Goal: Task Accomplishment & Management: Manage account settings

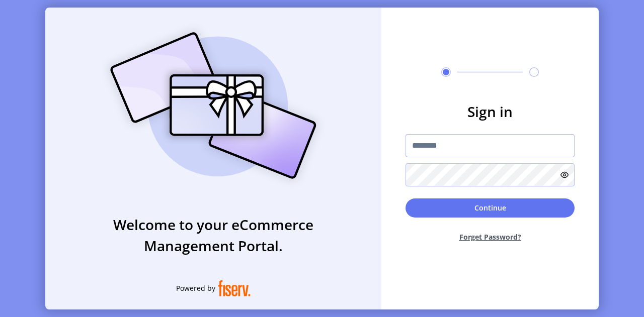
click at [430, 148] on input "text" at bounding box center [489, 145] width 169 height 23
type input "**********"
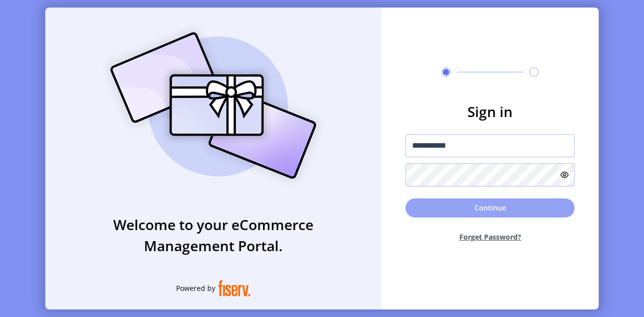
click at [478, 204] on button "Continue" at bounding box center [489, 208] width 169 height 19
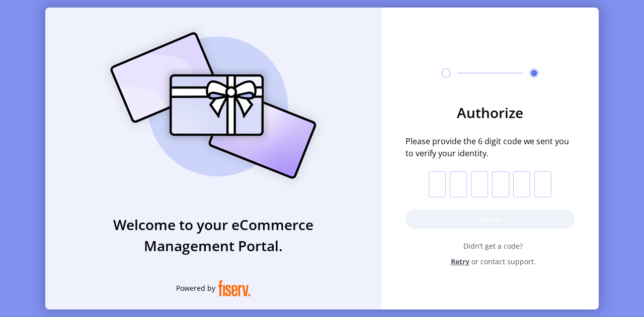
click at [434, 185] on input "text" at bounding box center [437, 185] width 17 height 26
paste input "*"
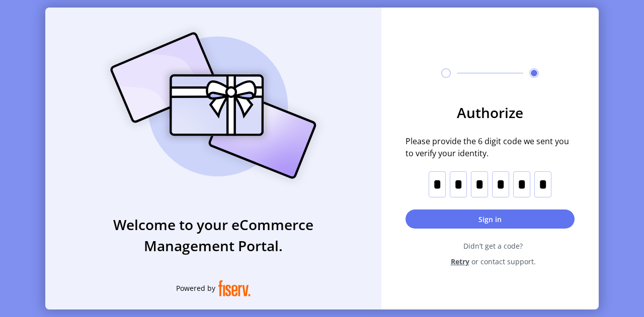
type input "*"
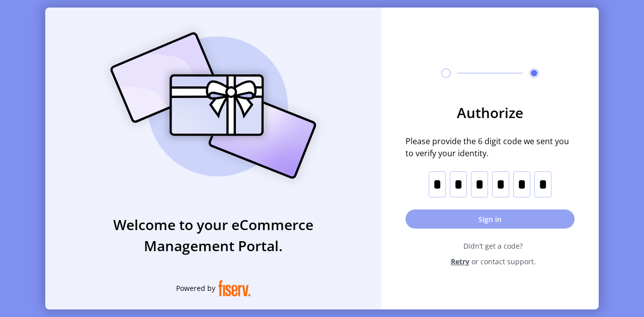
click at [514, 216] on button "Sign in" at bounding box center [489, 219] width 169 height 19
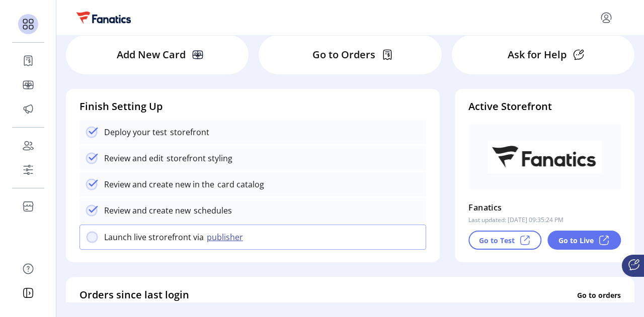
scroll to position [0, 1]
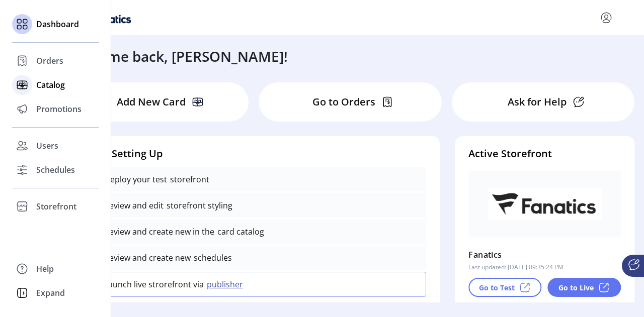
click at [34, 80] on div "Catalog" at bounding box center [55, 85] width 87 height 24
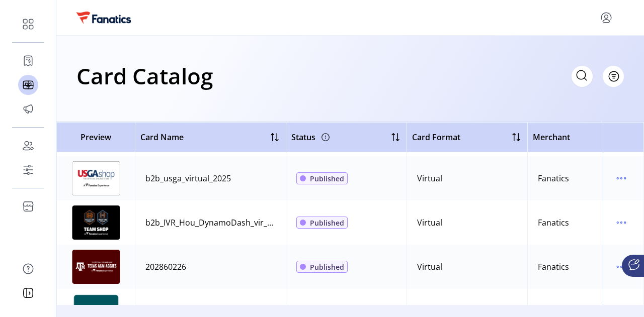
scroll to position [39, 0]
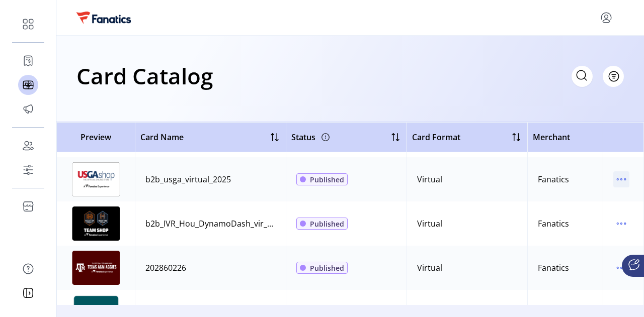
click at [616, 181] on icon "menu" at bounding box center [621, 180] width 16 height 16
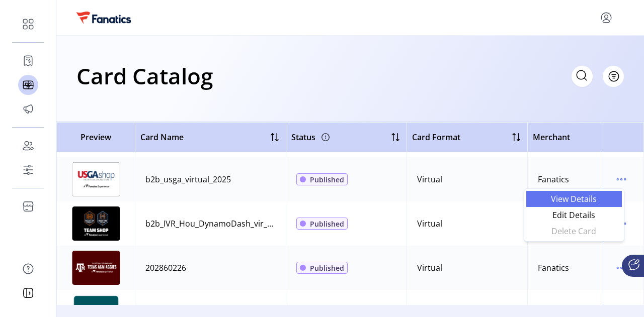
click at [596, 197] on span "View Details" at bounding box center [574, 199] width 84 height 8
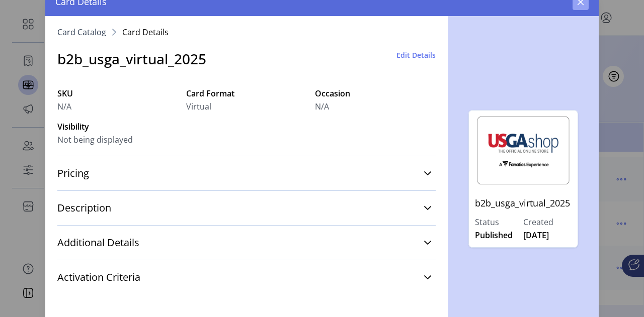
click at [582, 3] on icon "button" at bounding box center [581, 1] width 7 height 7
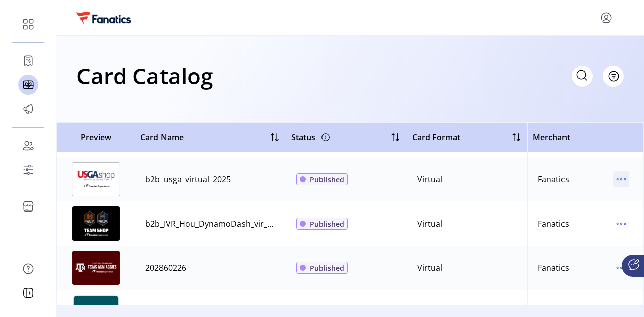
click at [613, 182] on icon "menu" at bounding box center [621, 180] width 16 height 16
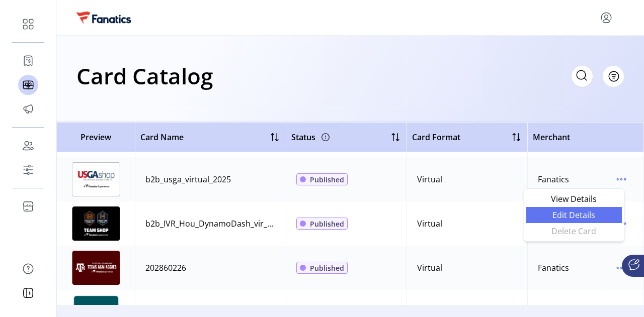
click at [581, 218] on span "Edit Details" at bounding box center [574, 215] width 84 height 8
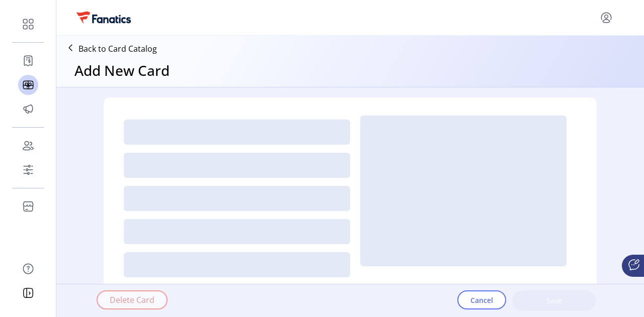
type textarea "**********"
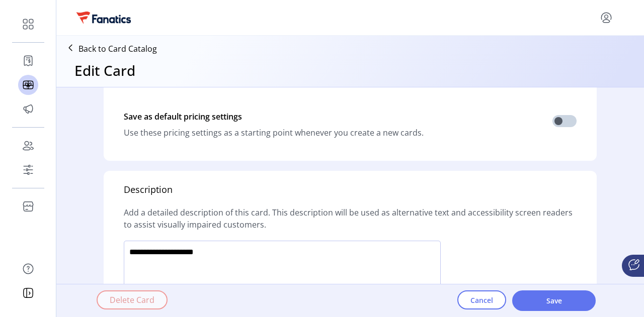
scroll to position [685, 0]
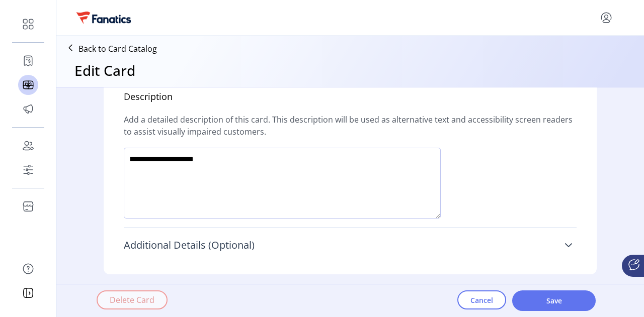
click at [559, 252] on link "Additional Details (Optional)" at bounding box center [350, 245] width 453 height 22
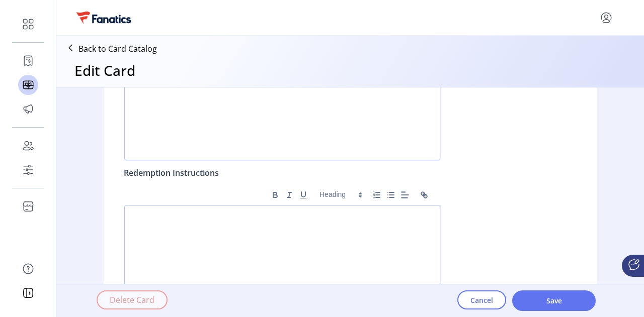
scroll to position [1107, 0]
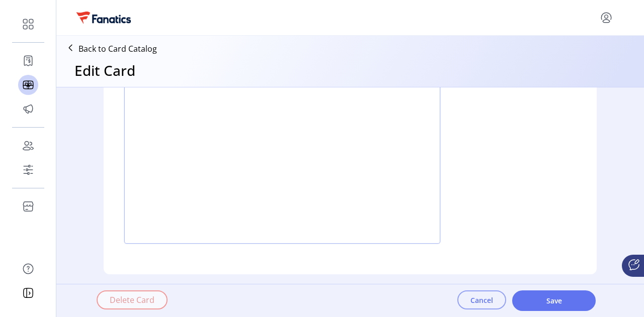
click at [487, 301] on span "Cancel" at bounding box center [481, 300] width 23 height 11
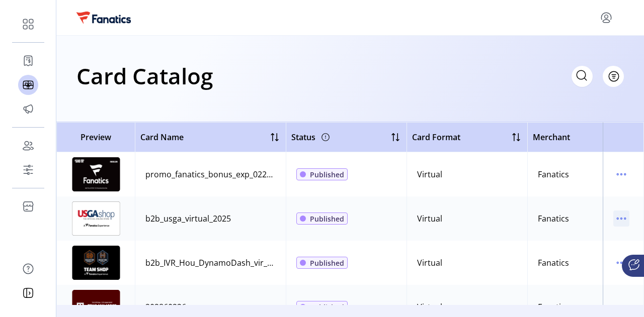
click at [614, 215] on icon "menu" at bounding box center [621, 219] width 16 height 16
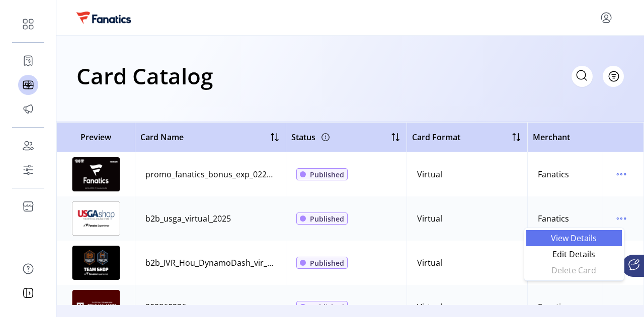
click at [571, 236] on span "View Details" at bounding box center [574, 238] width 84 height 8
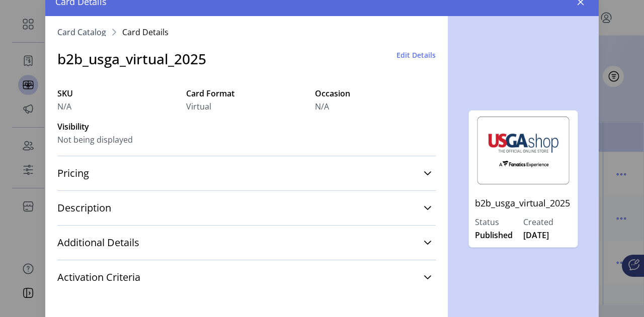
scroll to position [28, 0]
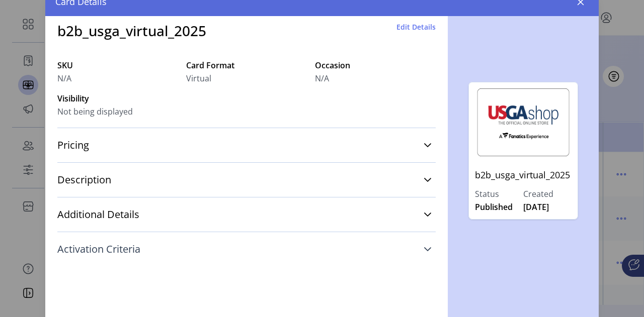
click at [424, 252] on icon at bounding box center [428, 249] width 8 height 8
click at [424, 249] on icon at bounding box center [428, 249] width 8 height 8
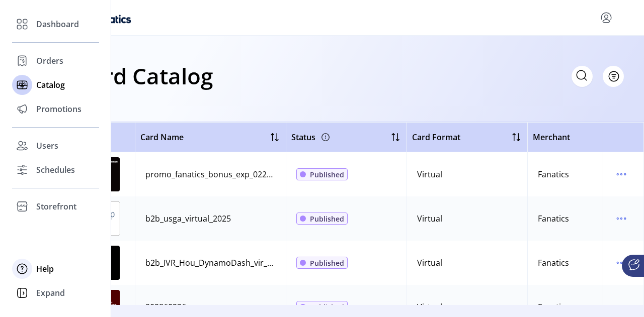
click at [32, 272] on div "Help" at bounding box center [55, 269] width 87 height 24
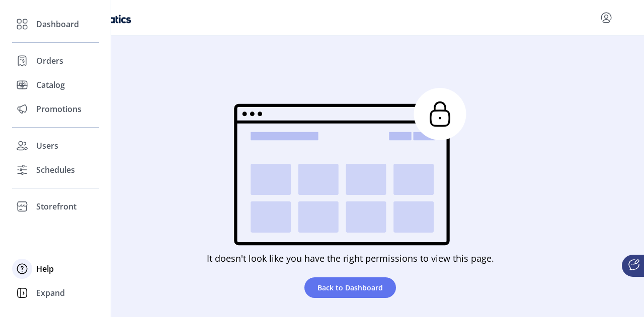
click at [50, 271] on span "Help" at bounding box center [45, 269] width 18 height 12
click at [28, 267] on icon at bounding box center [22, 269] width 16 height 16
click at [45, 269] on span "Help" at bounding box center [45, 269] width 18 height 12
click at [65, 86] on span "Catalog" at bounding box center [50, 85] width 29 height 12
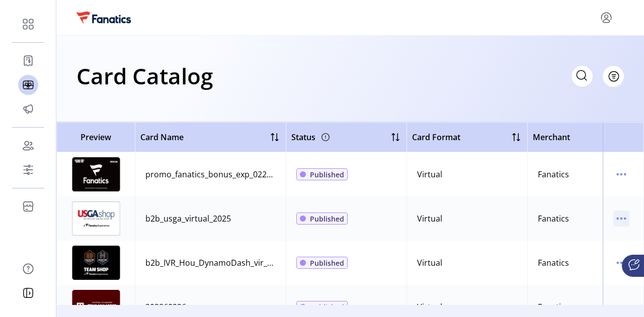
click at [613, 216] on icon "menu" at bounding box center [621, 219] width 16 height 16
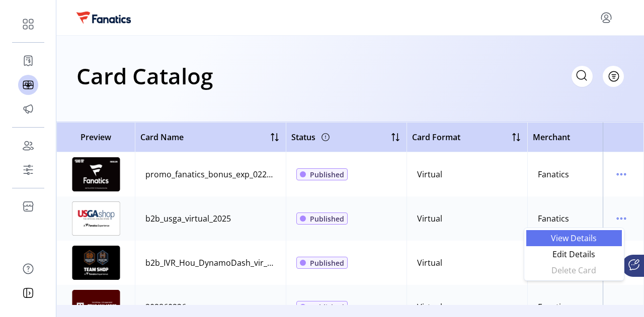
click at [584, 242] on span "View Details" at bounding box center [574, 238] width 84 height 8
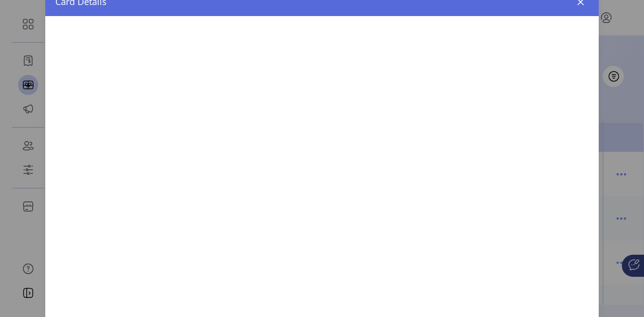
click at [582, 254] on div at bounding box center [321, 173] width 553 height 314
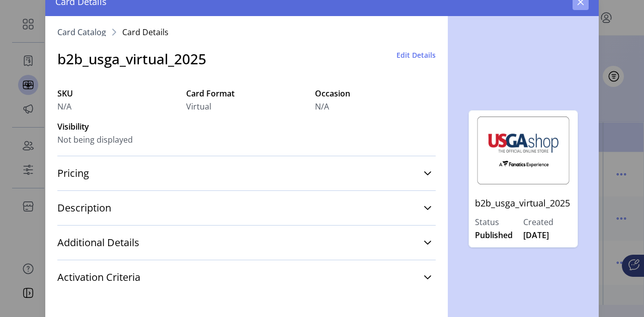
click at [582, 5] on icon "button" at bounding box center [581, 2] width 8 height 8
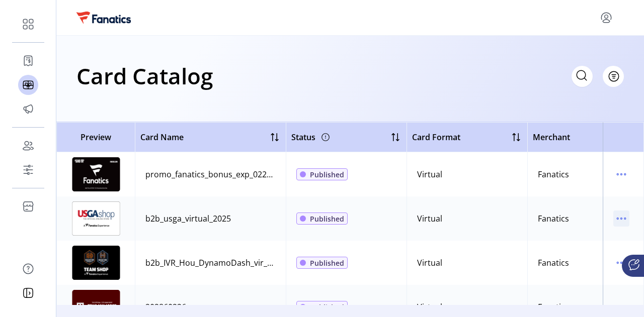
click at [613, 220] on icon "menu" at bounding box center [621, 219] width 16 height 16
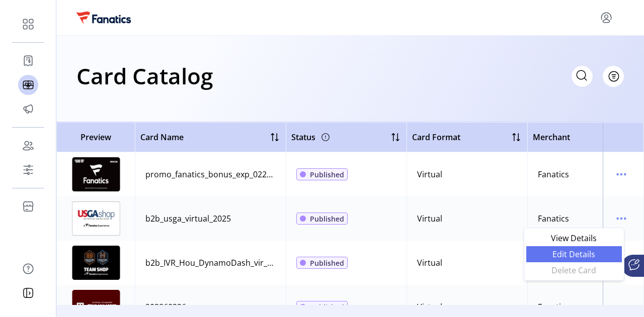
click at [578, 253] on span "Edit Details" at bounding box center [574, 255] width 84 height 8
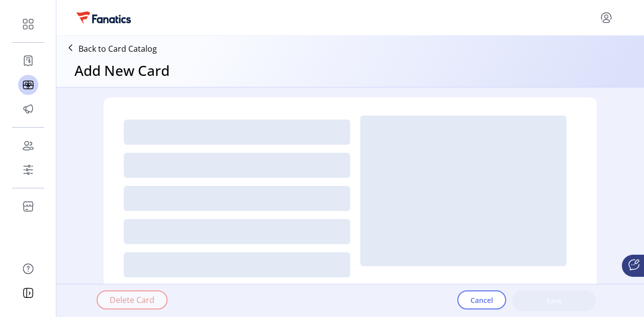
type textarea "**********"
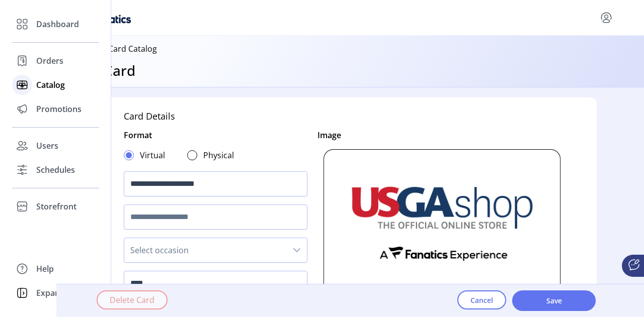
click at [19, 81] on icon at bounding box center [22, 85] width 10 height 8
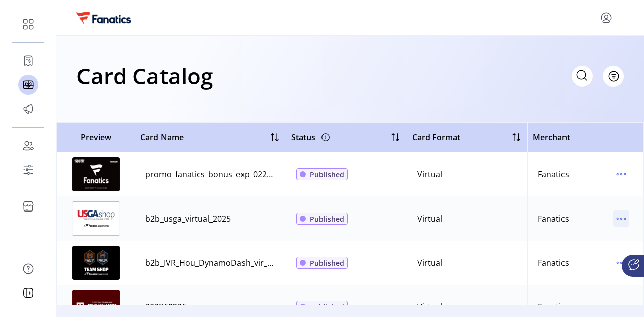
click at [621, 218] on icon "menu" at bounding box center [622, 219] width 2 height 2
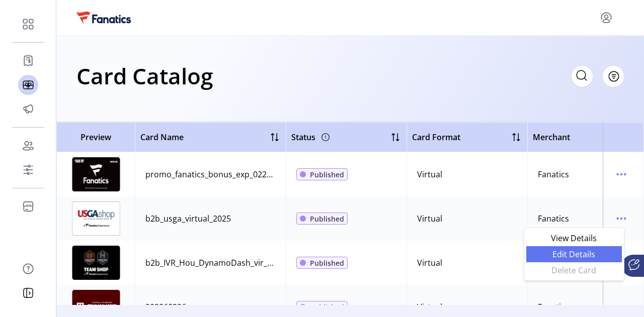
click at [583, 258] on span "Edit Details" at bounding box center [574, 255] width 84 height 8
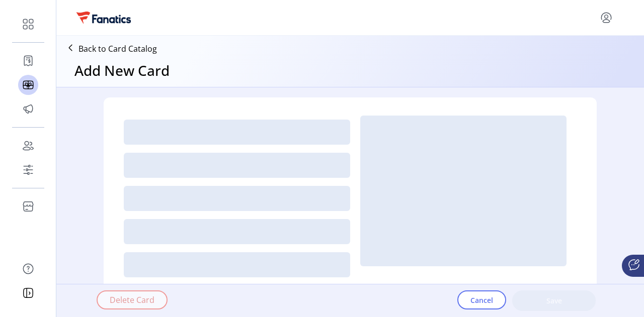
type textarea "**********"
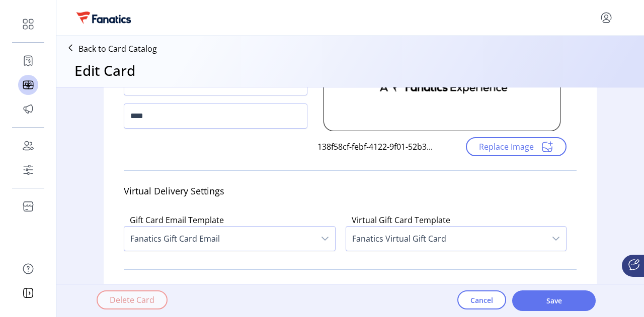
scroll to position [169, 0]
click at [507, 150] on span "Replace Image" at bounding box center [506, 146] width 55 height 12
click at [591, 224] on div "**********" at bounding box center [350, 135] width 493 height 413
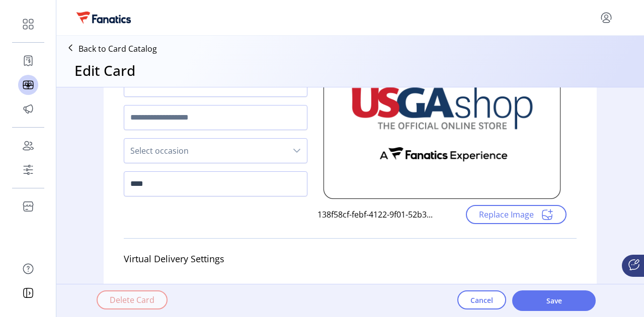
scroll to position [0, 0]
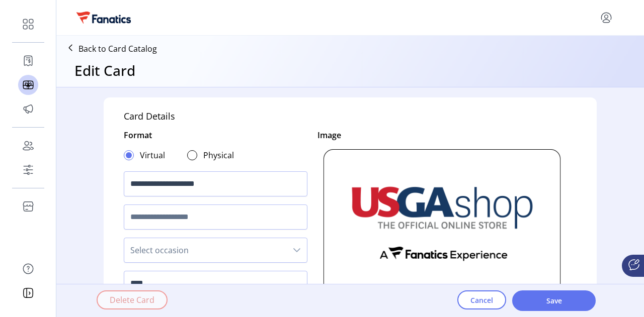
click at [128, 48] on p "Back to Card Catalog" at bounding box center [117, 49] width 78 height 12
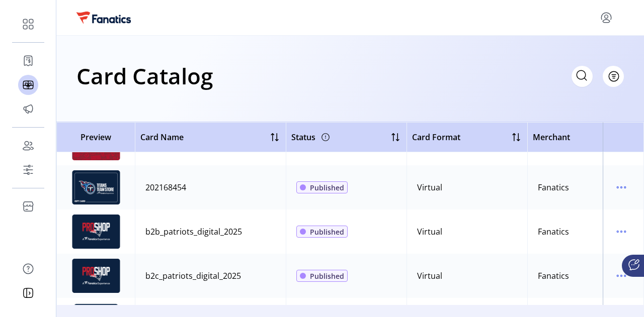
scroll to position [386, 0]
click at [454, 98] on div "Card Catalog Filter Add New Card" at bounding box center [350, 79] width 588 height 87
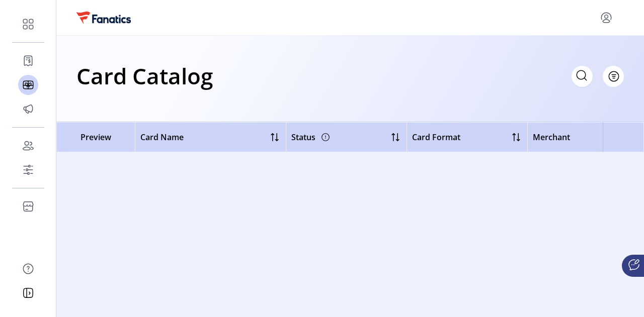
scroll to position [0, 0]
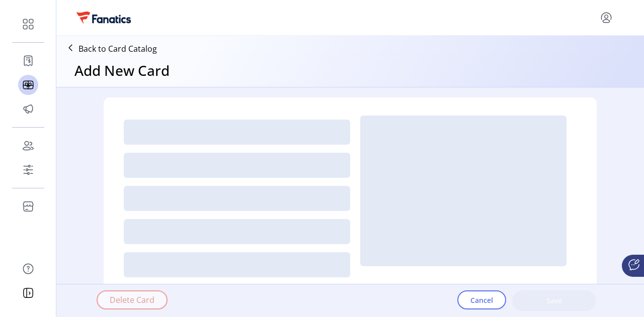
type textarea "**********"
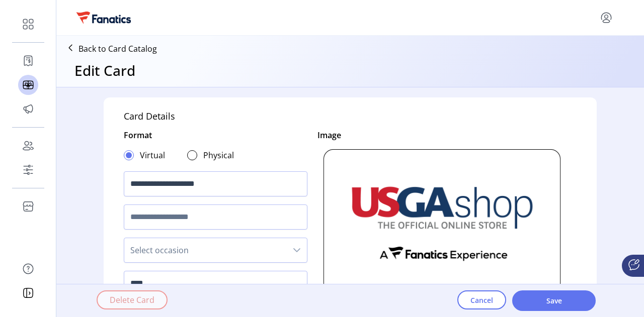
click at [72, 47] on icon at bounding box center [70, 48] width 16 height 16
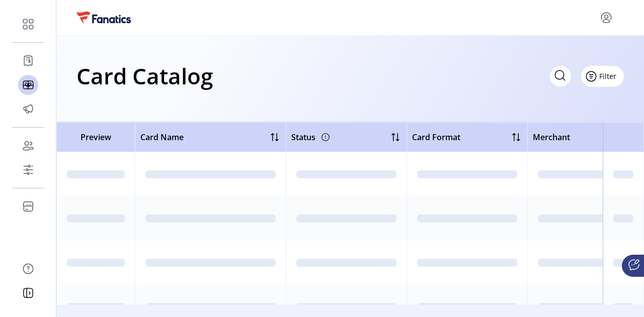
click at [615, 76] on span "Filter" at bounding box center [607, 76] width 17 height 11
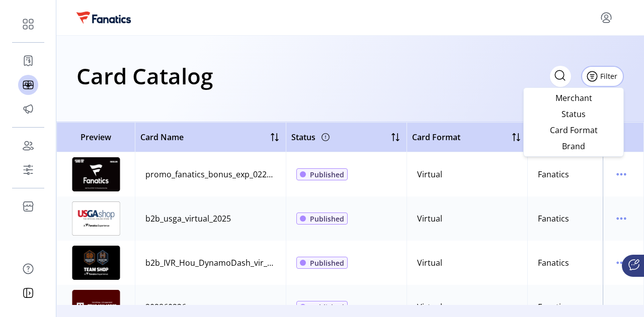
click at [387, 92] on div "Card Catalog Filter Add New Card" at bounding box center [349, 75] width 547 height 35
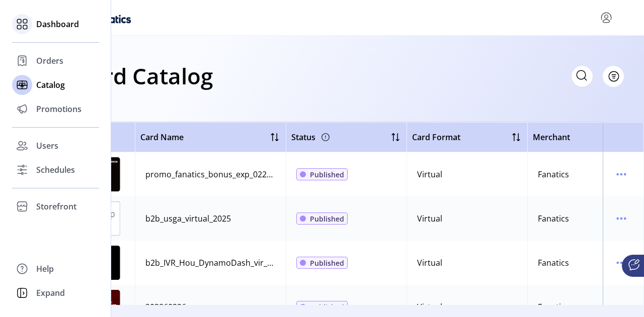
click at [61, 16] on div "Dashboard" at bounding box center [55, 24] width 87 height 24
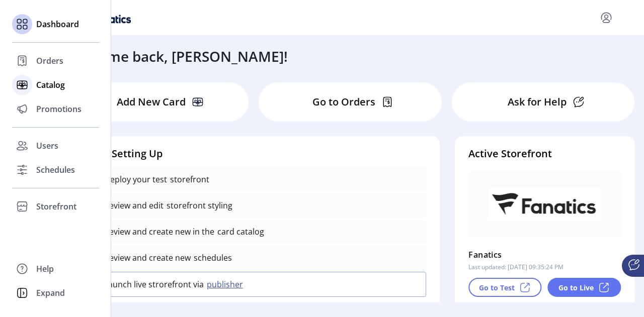
click at [39, 87] on span "Catalog" at bounding box center [50, 85] width 29 height 12
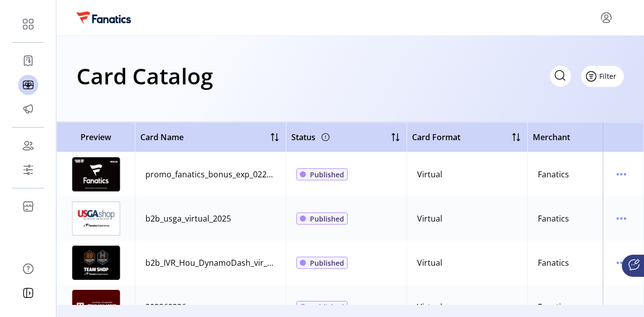
click at [614, 81] on span "Filter" at bounding box center [607, 76] width 17 height 11
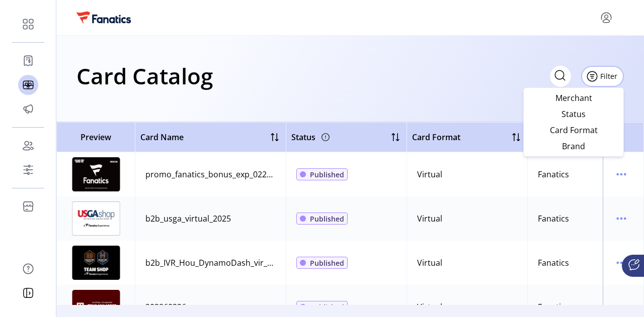
click at [415, 78] on div "Card Catalog Filter Add New Card" at bounding box center [349, 75] width 547 height 35
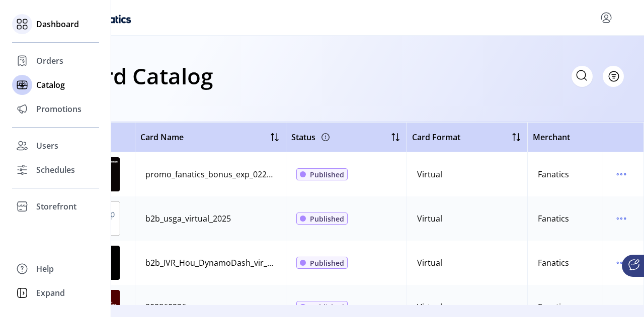
click at [48, 20] on span "Dashboard" at bounding box center [57, 24] width 43 height 12
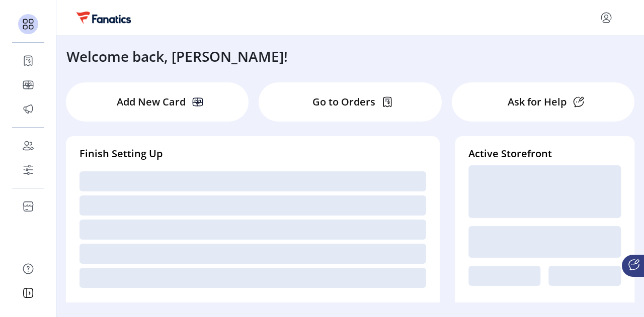
click at [158, 108] on p "Add New Card" at bounding box center [151, 102] width 69 height 15
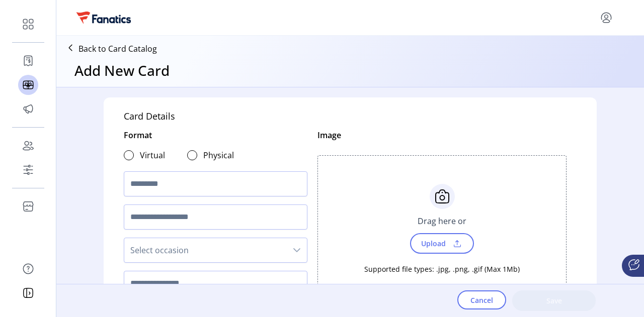
click at [366, 119] on div "Card Details Format Virtual Physical Select occasion Image Choose Upload Cancel…" at bounding box center [350, 247] width 493 height 299
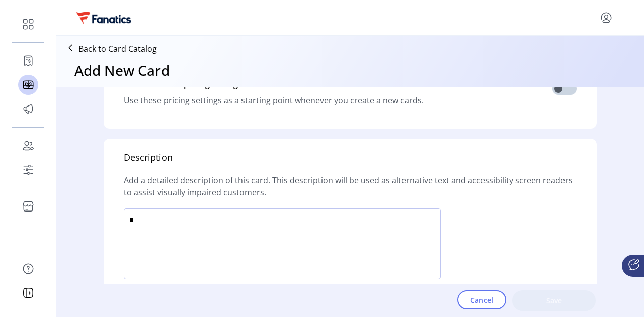
scroll to position [571, 0]
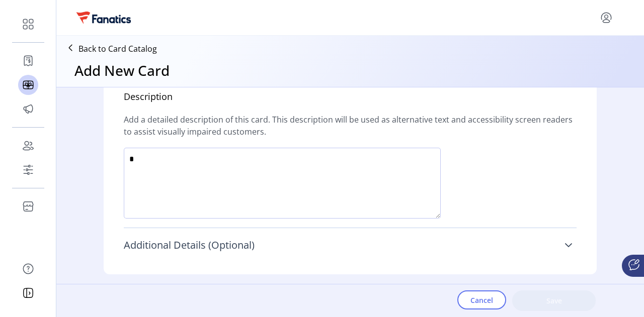
click at [566, 243] on icon at bounding box center [568, 245] width 8 height 8
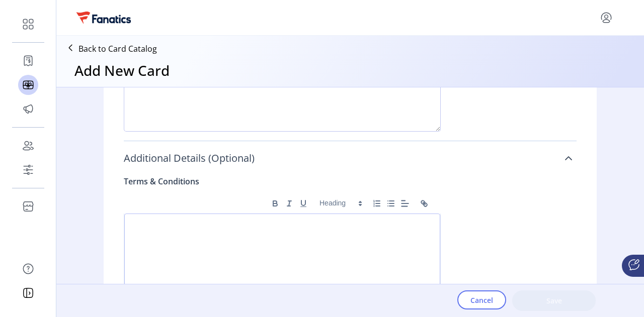
scroll to position [657, 0]
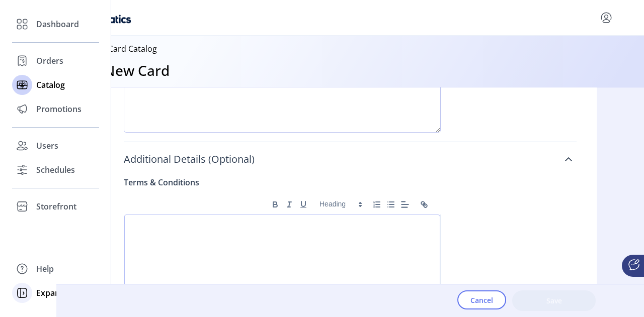
click at [53, 290] on span "Expand" at bounding box center [50, 293] width 29 height 12
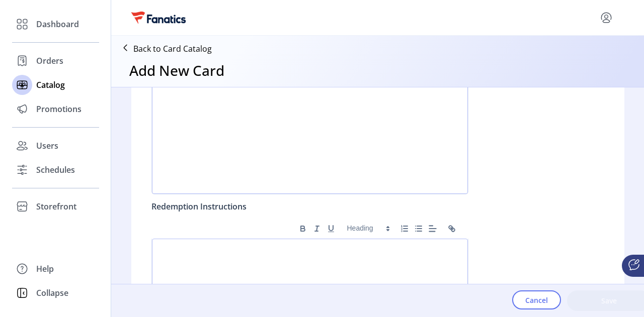
scroll to position [839, 0]
click at [43, 295] on span "Collapse" at bounding box center [52, 293] width 32 height 12
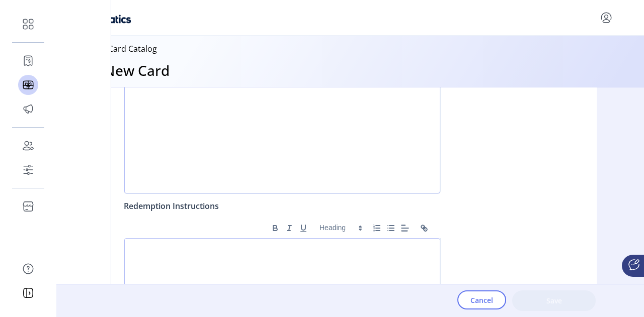
click at [385, 206] on div "Redemption Instructions ******* ******* ******* ******* ******" at bounding box center [282, 296] width 317 height 205
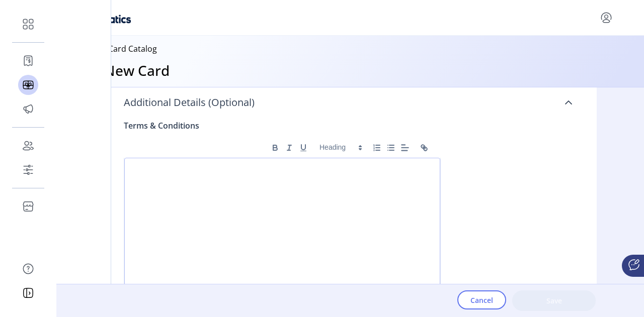
scroll to position [711, 0]
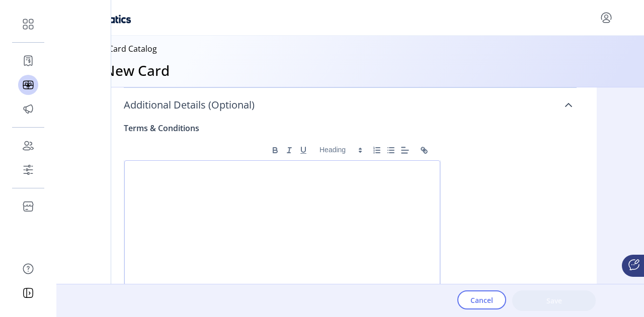
click at [564, 103] on icon at bounding box center [568, 105] width 8 height 8
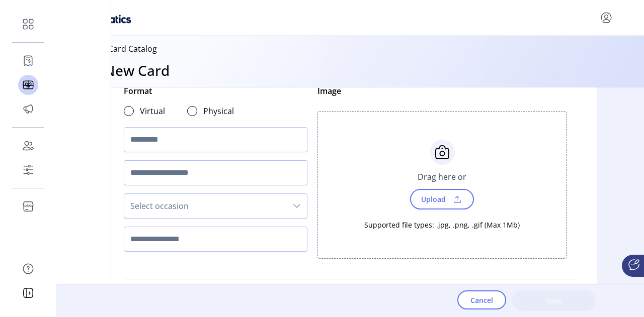
scroll to position [0, 0]
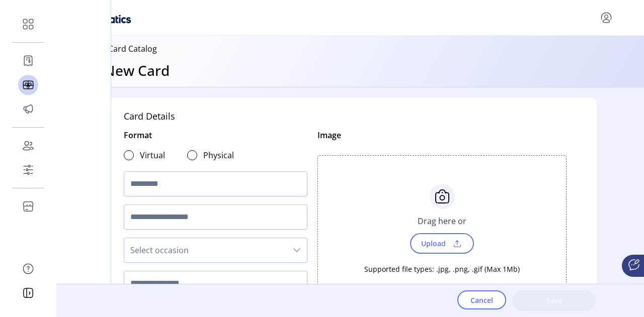
click at [74, 49] on icon at bounding box center [70, 48] width 16 height 16
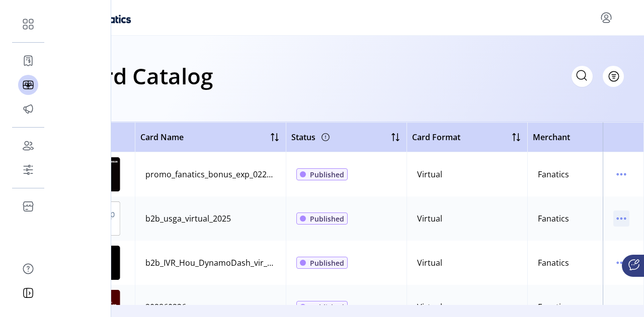
click at [617, 219] on icon "menu" at bounding box center [621, 219] width 16 height 16
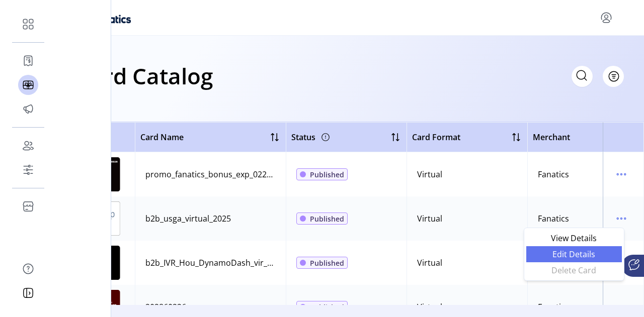
click at [584, 251] on span "Edit Details" at bounding box center [574, 255] width 84 height 8
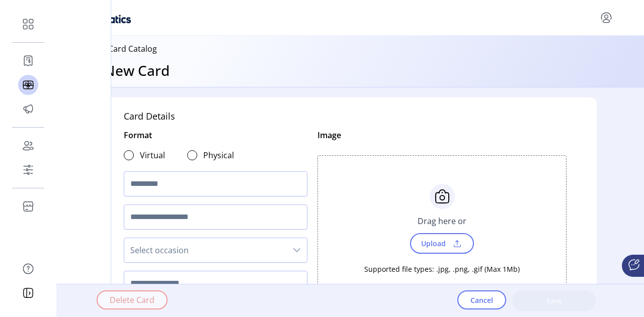
type textarea "**********"
type input "**********"
type input "****"
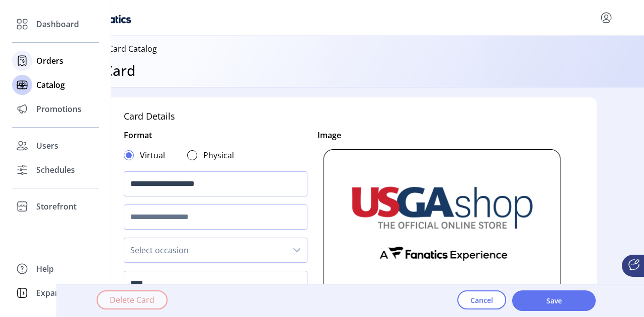
click at [60, 67] on div "Orders" at bounding box center [55, 61] width 87 height 24
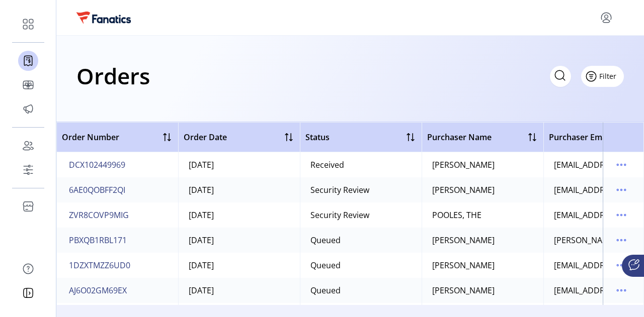
click at [616, 74] on button "Filter" at bounding box center [602, 76] width 43 height 21
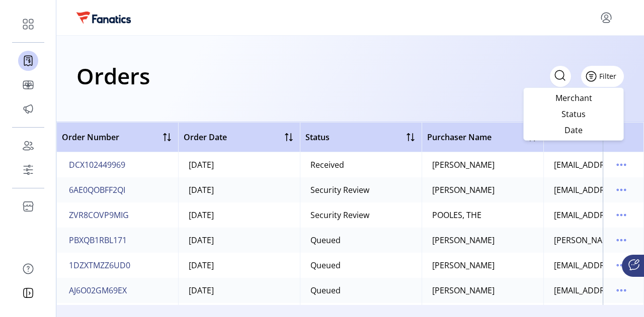
click at [616, 74] on button "Filter" at bounding box center [602, 76] width 43 height 21
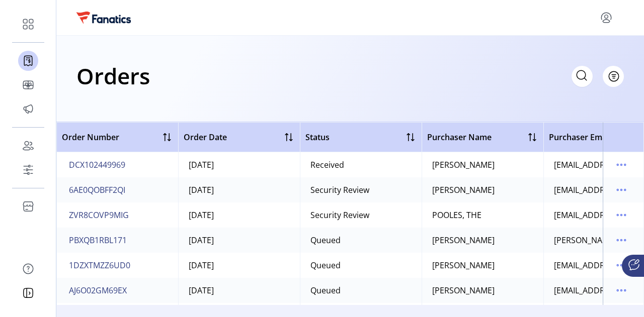
click at [573, 78] on icon at bounding box center [581, 75] width 16 height 16
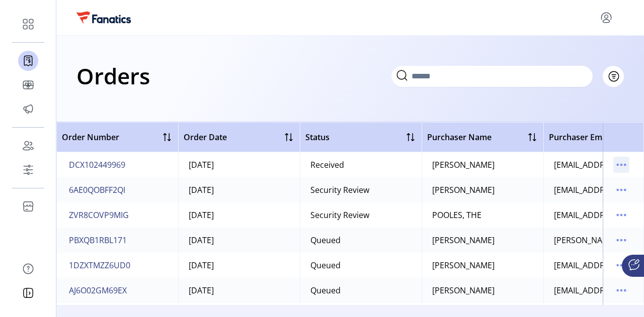
click at [613, 161] on icon "menu" at bounding box center [621, 165] width 16 height 16
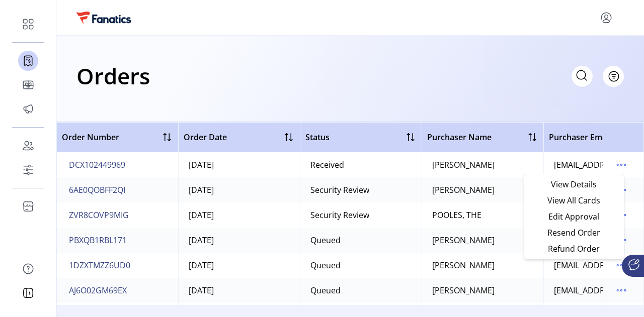
click at [511, 95] on div "Orders Filter Focused All Orders" at bounding box center [350, 79] width 588 height 87
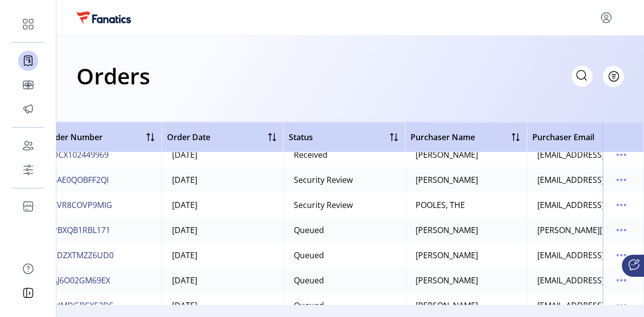
scroll to position [0, 17]
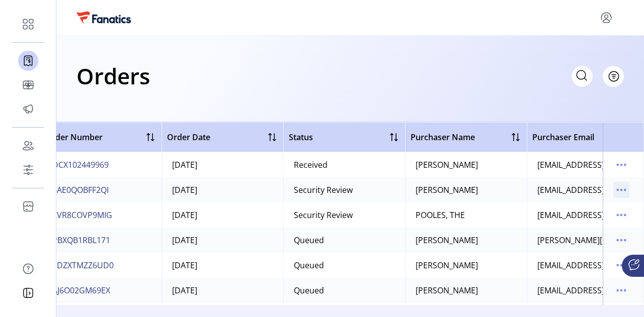
click at [617, 190] on icon "menu" at bounding box center [621, 190] width 16 height 16
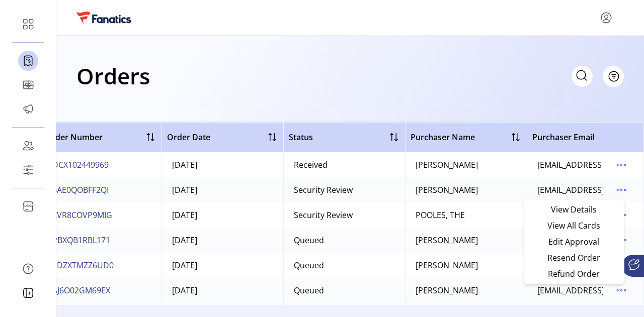
click at [518, 110] on div "Orders Filter Focused All Orders" at bounding box center [350, 79] width 588 height 87
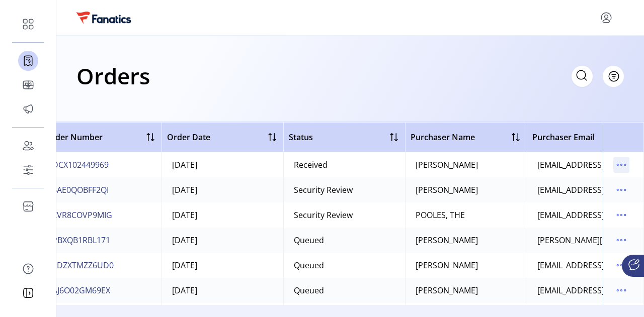
click at [617, 165] on icon "menu" at bounding box center [618, 166] width 2 height 2
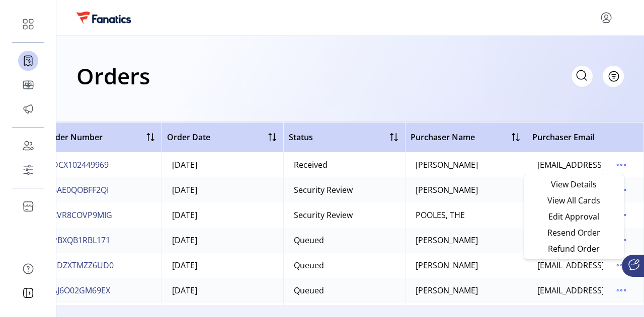
click at [579, 78] on icon at bounding box center [581, 75] width 16 height 16
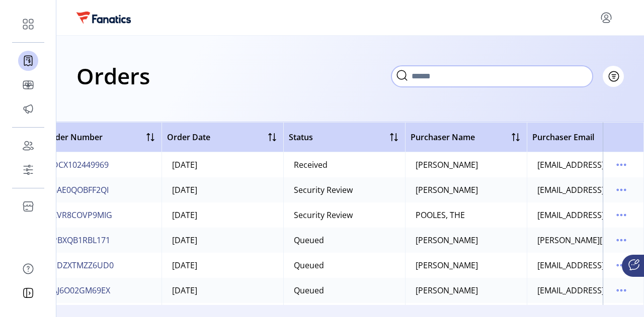
paste input "**********"
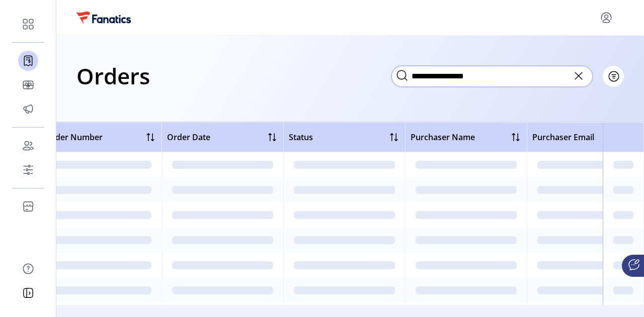
type input "**********"
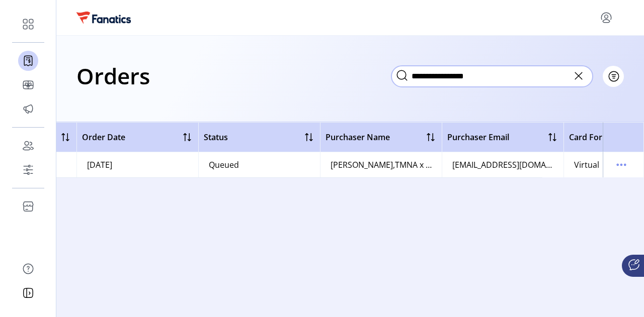
scroll to position [0, 77]
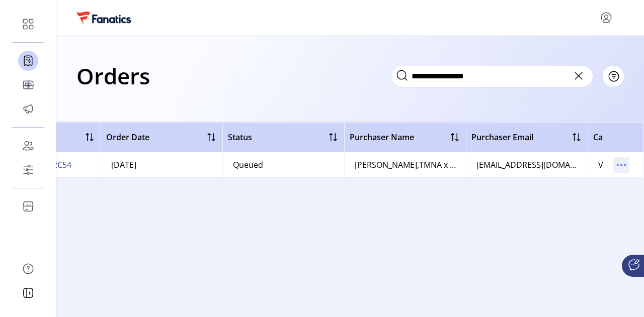
click at [625, 170] on icon "menu" at bounding box center [621, 165] width 16 height 16
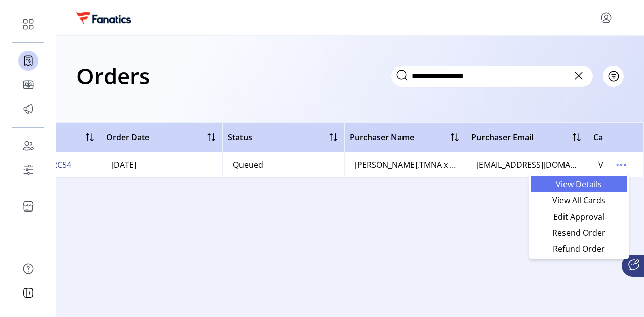
click at [599, 185] on span "View Details" at bounding box center [579, 185] width 84 height 8
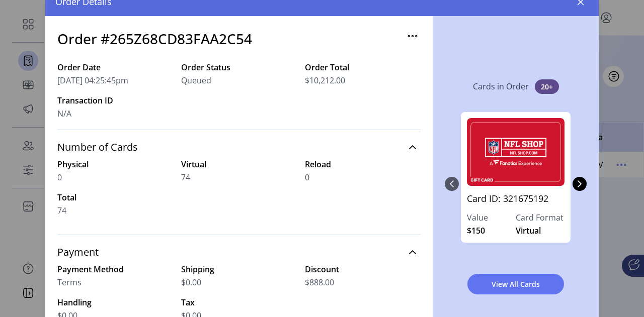
click at [404, 39] on icon "button" at bounding box center [412, 36] width 16 height 16
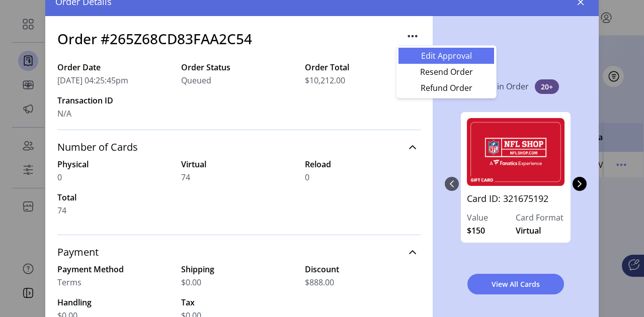
click at [452, 56] on span "Edit Approval" at bounding box center [446, 56] width 84 height 8
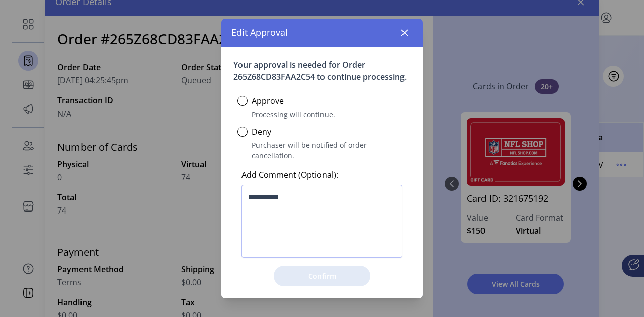
scroll to position [6, 3]
click at [410, 38] on button "button" at bounding box center [404, 33] width 16 height 16
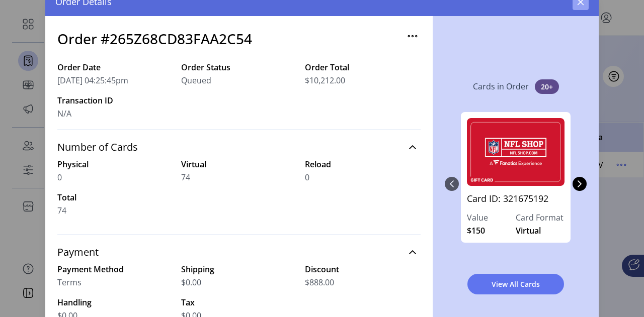
click at [583, 2] on icon "button" at bounding box center [581, 2] width 8 height 8
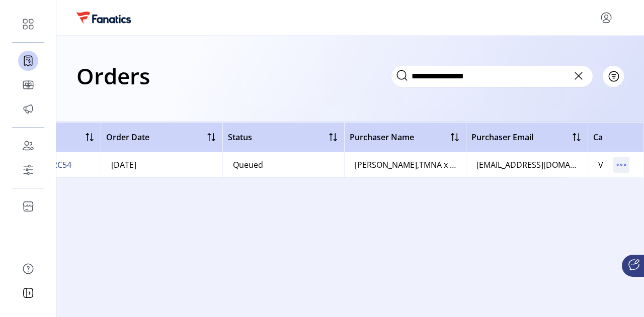
click at [619, 163] on icon "menu" at bounding box center [621, 165] width 16 height 16
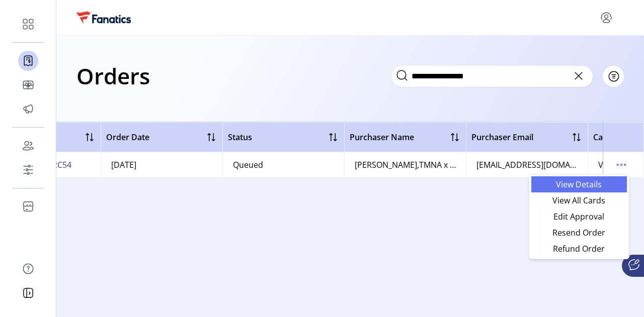
click at [603, 184] on span "View Details" at bounding box center [579, 185] width 84 height 8
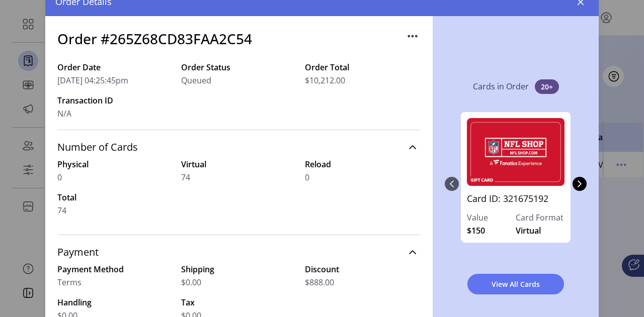
click at [404, 40] on icon "button" at bounding box center [412, 36] width 16 height 16
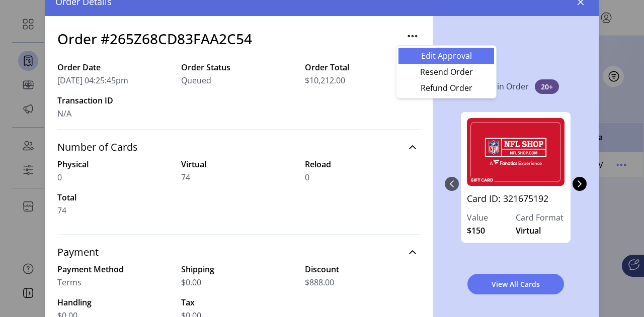
click at [414, 54] on span "Edit Approval" at bounding box center [446, 56] width 84 height 8
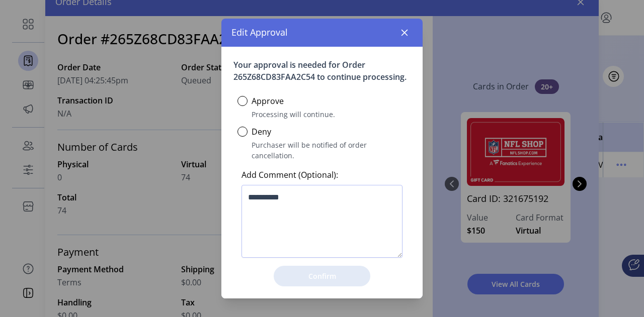
scroll to position [6, 3]
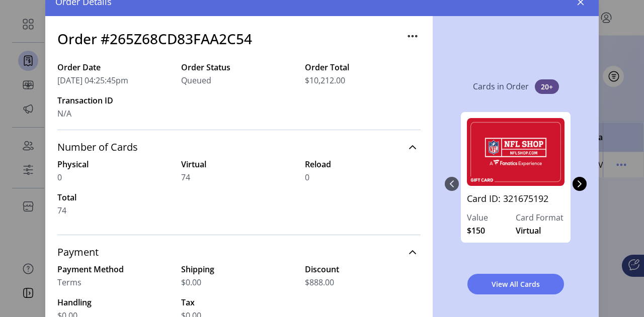
click at [438, 305] on div "Edit Approval Your approval is needed for Order 265Z68CD83FAA2C54 to continue p…" at bounding box center [321, 159] width 553 height 342
click at [583, 5] on icon "button" at bounding box center [581, 2] width 8 height 8
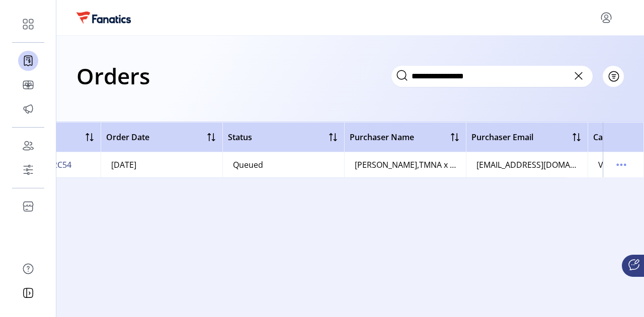
click at [337, 73] on div "**********" at bounding box center [349, 75] width 547 height 35
click at [576, 82] on icon at bounding box center [578, 76] width 16 height 16
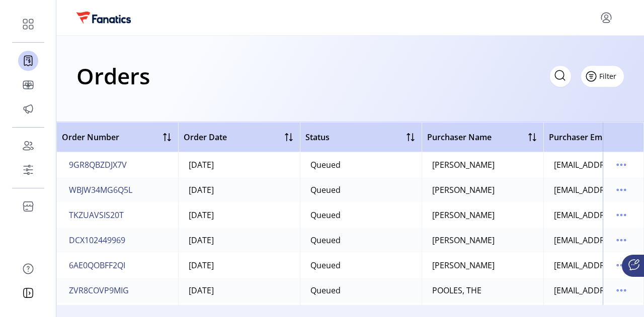
click at [615, 78] on span "Filter" at bounding box center [607, 76] width 17 height 11
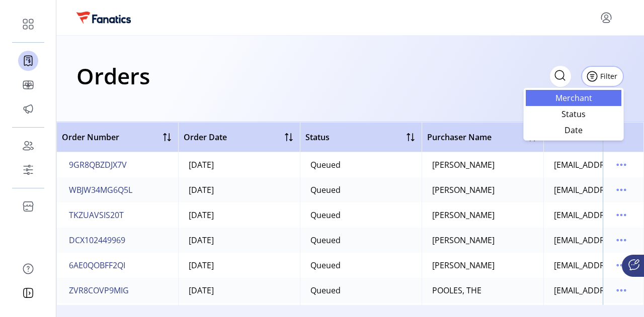
click at [592, 102] on link "Merchant" at bounding box center [574, 98] width 96 height 16
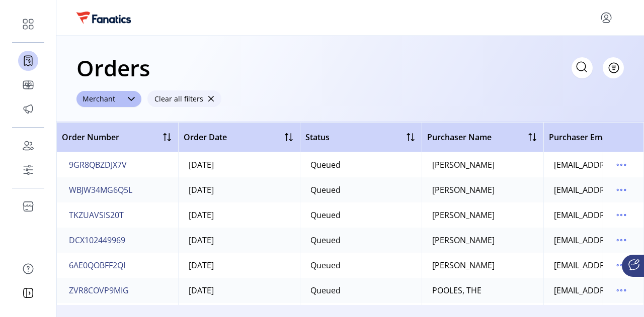
click at [211, 99] on span "button" at bounding box center [210, 99] width 7 height 7
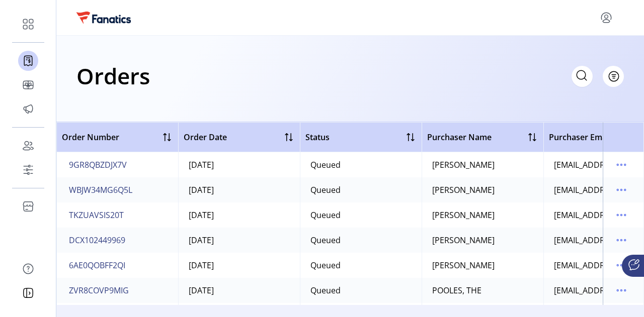
click at [211, 99] on div "Orders Filter Focused All Orders" at bounding box center [350, 79] width 588 height 87
click at [488, 94] on div "Orders Filter Focused All Orders" at bounding box center [350, 79] width 588 height 87
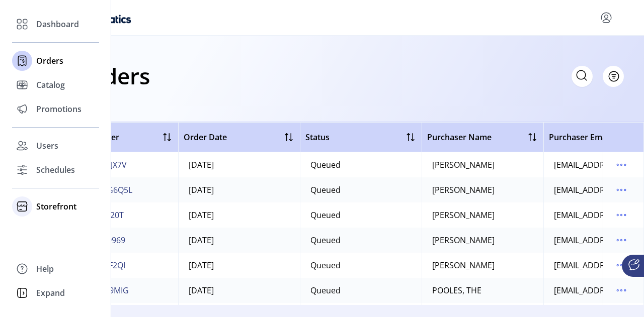
click at [55, 210] on span "Storefront" at bounding box center [56, 207] width 40 height 12
click at [39, 108] on span "Promotions" at bounding box center [58, 109] width 45 height 12
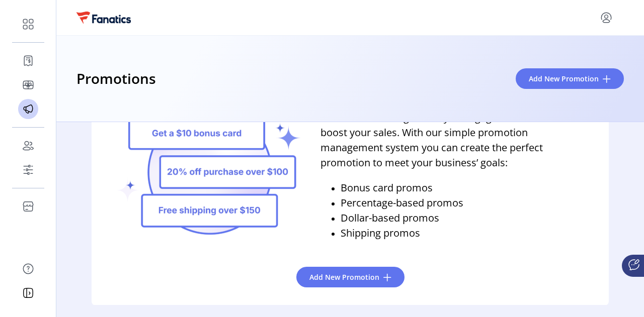
scroll to position [64, 0]
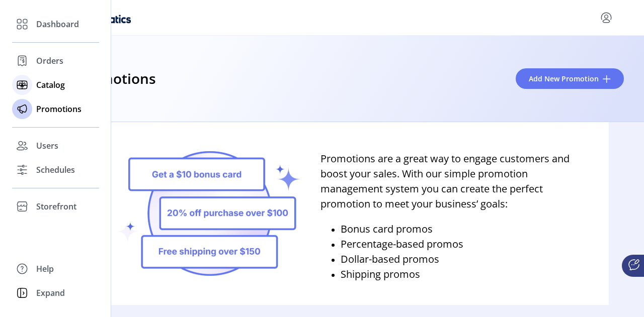
click at [37, 84] on span "Catalog" at bounding box center [50, 85] width 29 height 12
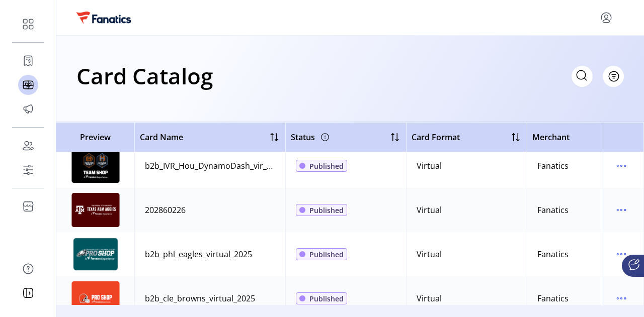
scroll to position [0, 1]
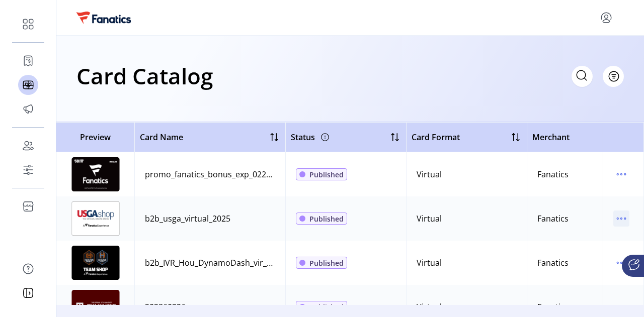
click at [613, 217] on icon "menu" at bounding box center [621, 219] width 16 height 16
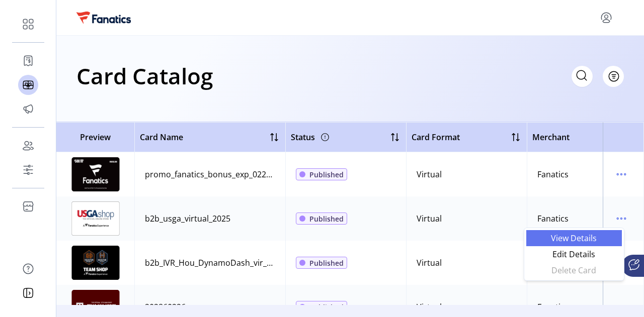
click at [596, 239] on span "View Details" at bounding box center [574, 238] width 84 height 8
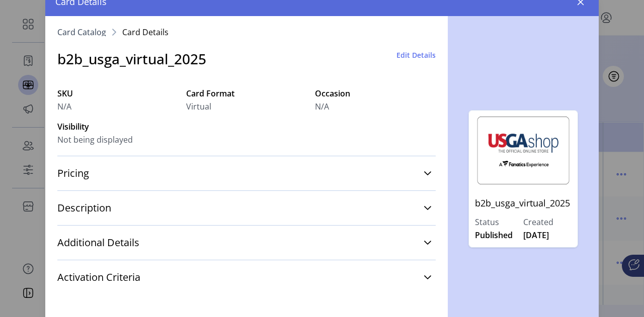
click at [416, 55] on span "Edit Details" at bounding box center [415, 55] width 39 height 11
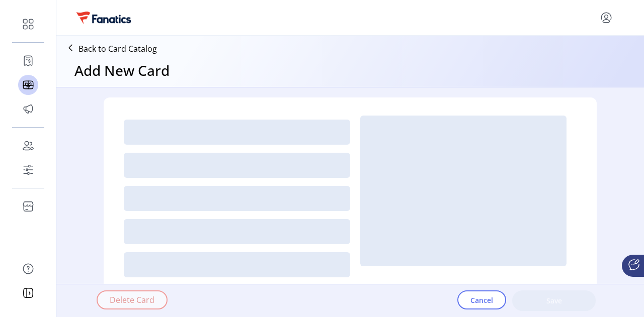
type textarea "**********"
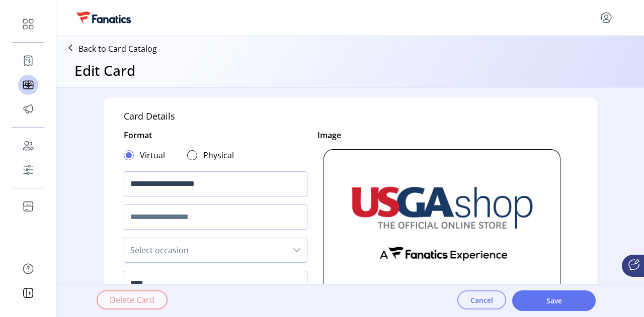
click at [477, 301] on span "Cancel" at bounding box center [481, 300] width 23 height 11
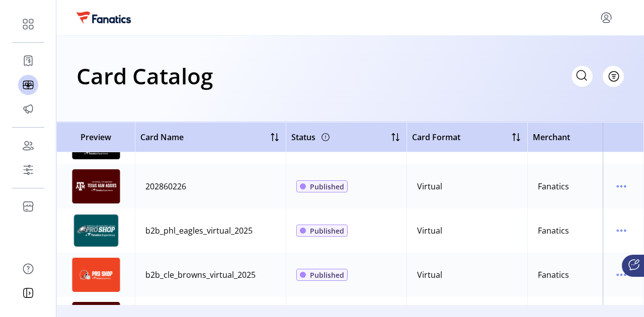
scroll to position [117, 0]
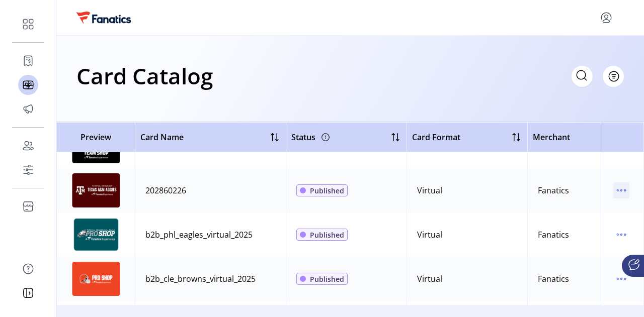
click at [614, 192] on icon "menu" at bounding box center [621, 191] width 16 height 16
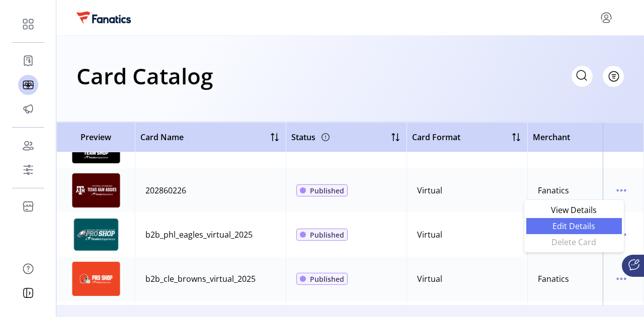
click at [585, 231] on link "Edit Details" at bounding box center [574, 226] width 96 height 16
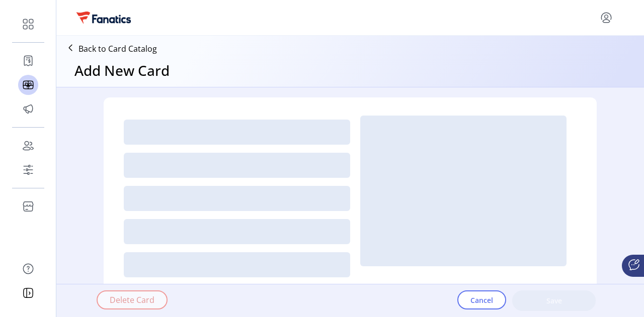
type textarea "**********"
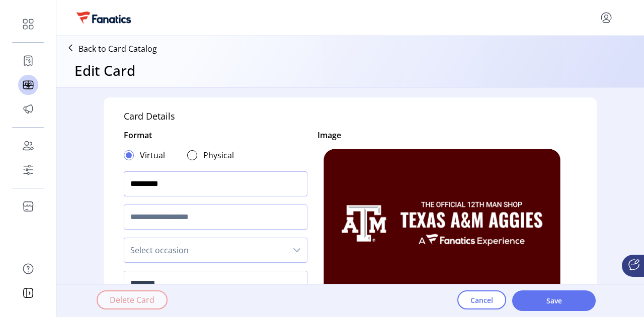
drag, startPoint x: 191, startPoint y: 185, endPoint x: 106, endPoint y: 177, distance: 85.9
click at [106, 177] on div "Card Details Format Virtual Physical ********* Select occasion ******** Image d…" at bounding box center [350, 304] width 493 height 413
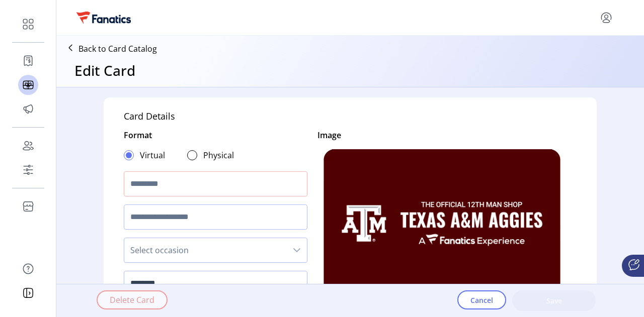
click at [106, 177] on div "Card Details Format Virtual Physical Select occasion ******** Image dbc0e213-01…" at bounding box center [350, 304] width 493 height 413
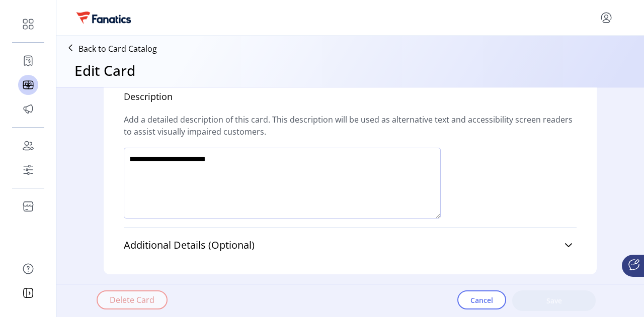
scroll to position [685, 0]
click at [315, 194] on textarea at bounding box center [282, 183] width 317 height 71
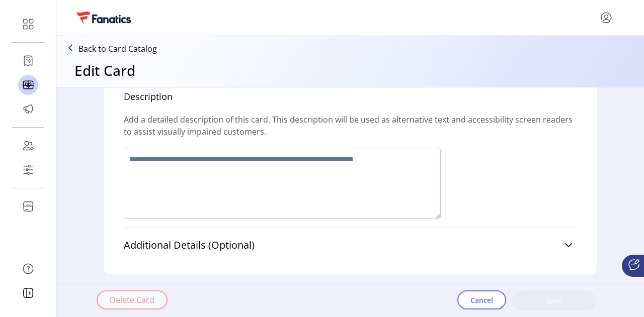
click at [524, 172] on div at bounding box center [350, 188] width 453 height 80
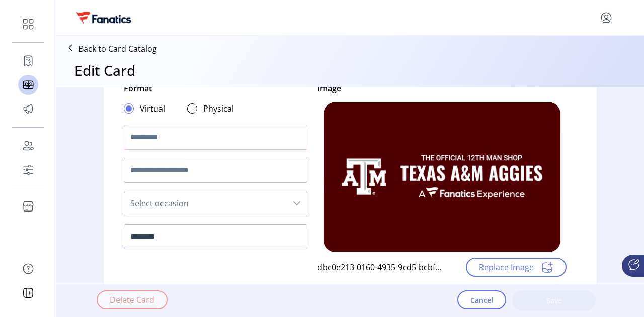
scroll to position [44, 0]
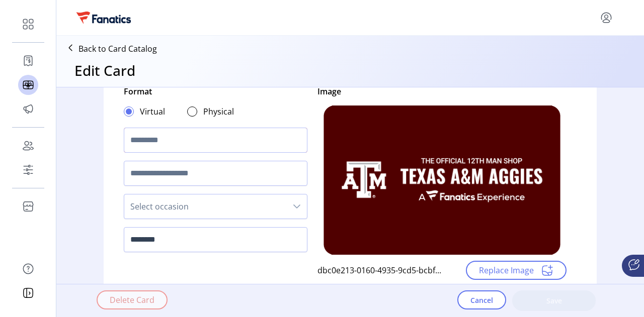
click at [173, 146] on input "text" at bounding box center [216, 140] width 184 height 25
click at [117, 149] on div "Card Details Format Virtual Physical Select occasion ******** Image dbc0e213-01…" at bounding box center [350, 260] width 493 height 413
click at [117, 50] on p "Back to Card Catalog" at bounding box center [117, 49] width 78 height 12
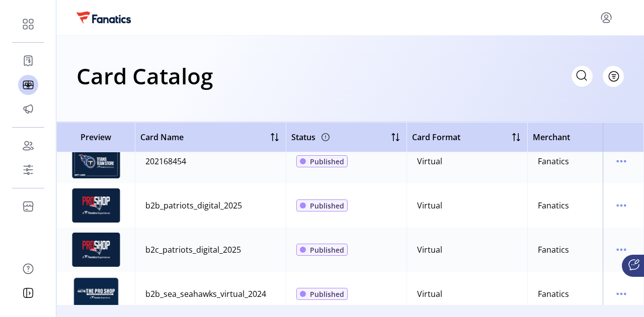
scroll to position [411, 0]
click at [613, 254] on icon "menu" at bounding box center [621, 250] width 16 height 16
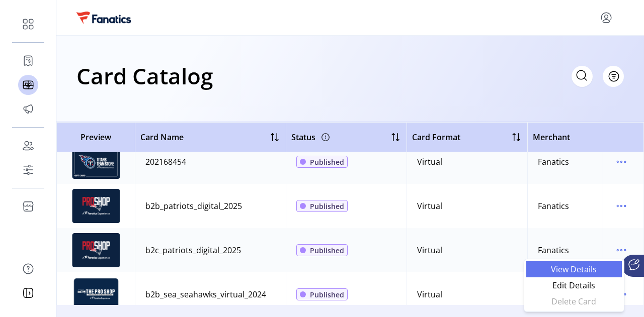
click at [593, 267] on span "View Details" at bounding box center [574, 270] width 84 height 8
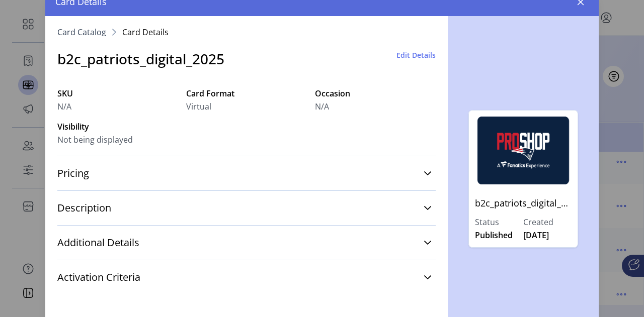
click at [401, 53] on span "Edit Details" at bounding box center [415, 55] width 39 height 11
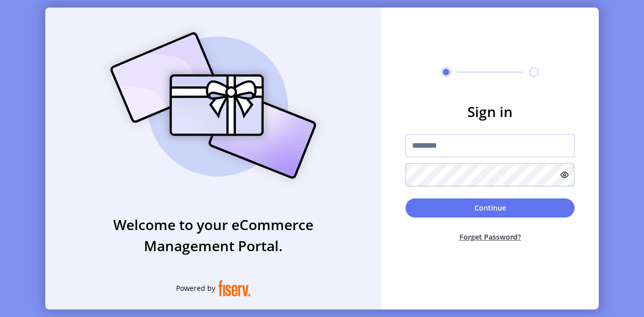
click at [431, 148] on input "text" at bounding box center [489, 145] width 169 height 23
type input "**********"
click at [405, 199] on button "Continue" at bounding box center [489, 208] width 169 height 19
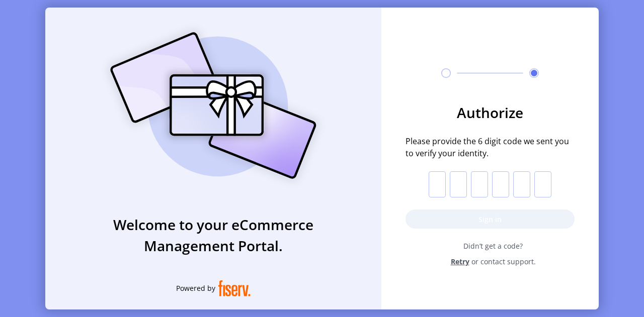
click at [439, 188] on input "text" at bounding box center [437, 185] width 17 height 26
paste input "*"
type input "*"
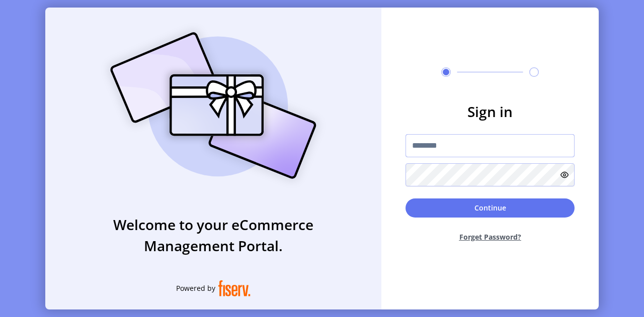
click at [440, 147] on input "text" at bounding box center [489, 145] width 169 height 23
type input "**********"
click at [426, 220] on div "Continue Forget Password?" at bounding box center [489, 225] width 169 height 52
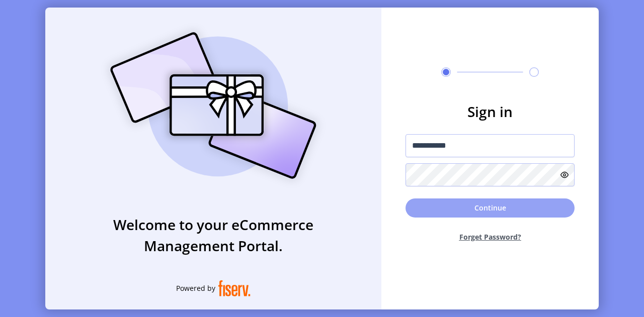
click at [423, 210] on button "Continue" at bounding box center [489, 208] width 169 height 19
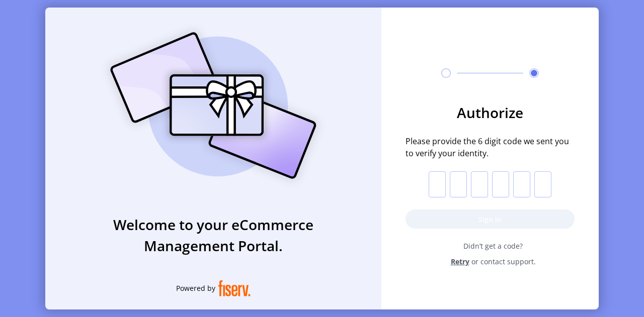
click at [435, 185] on input "text" at bounding box center [437, 185] width 17 height 26
paste input "*"
type input "*"
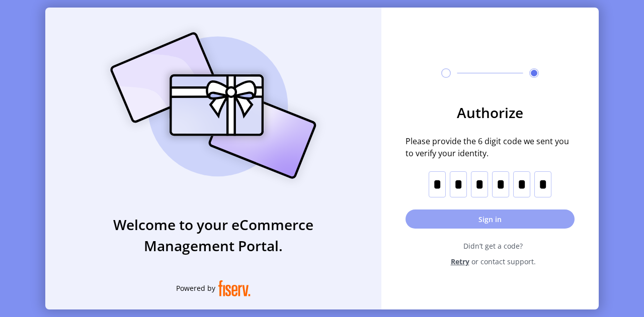
click at [543, 219] on button "Sign in" at bounding box center [489, 219] width 169 height 19
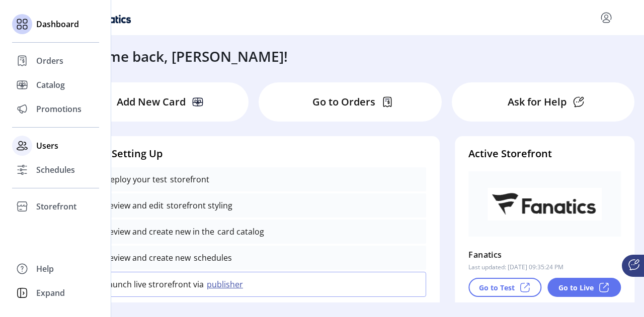
click at [51, 150] on span "Users" at bounding box center [47, 146] width 22 height 12
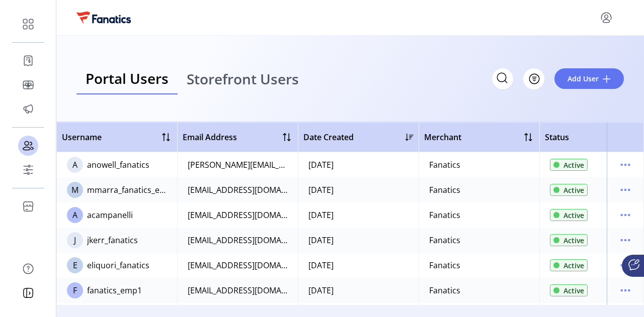
click at [238, 80] on span "Storefront Users" at bounding box center [243, 79] width 112 height 14
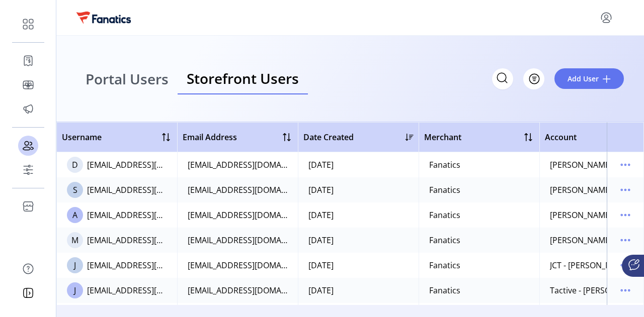
click at [144, 77] on span "Portal Users" at bounding box center [127, 79] width 83 height 14
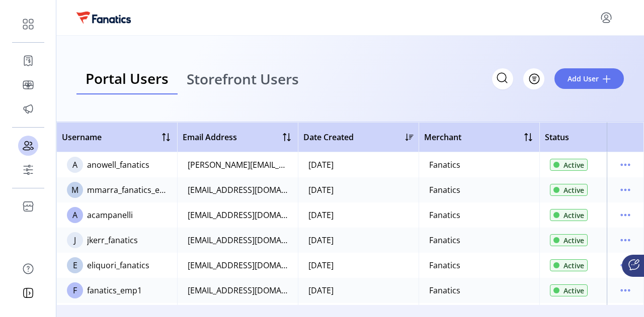
click at [237, 79] on span "Storefront Users" at bounding box center [243, 79] width 112 height 14
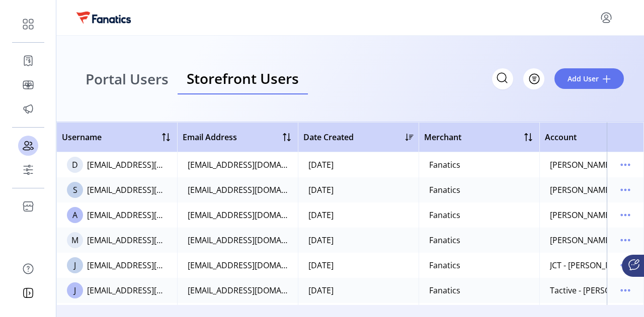
click at [620, 170] on icon "menu" at bounding box center [625, 165] width 16 height 16
click at [609, 145] on th at bounding box center [625, 137] width 37 height 30
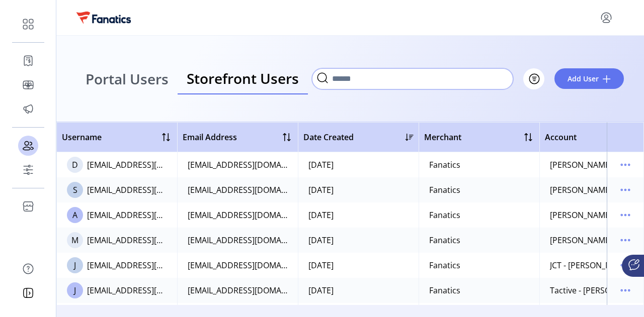
click at [478, 75] on input "Search" at bounding box center [412, 78] width 201 height 21
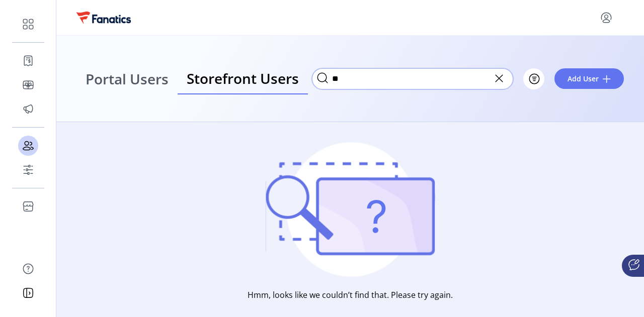
type input "*"
type input "*******"
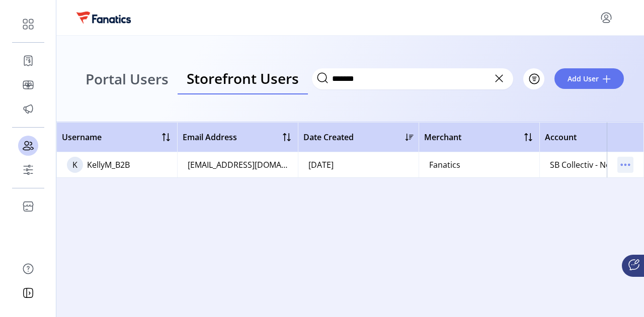
click at [618, 166] on icon "menu" at bounding box center [625, 165] width 16 height 16
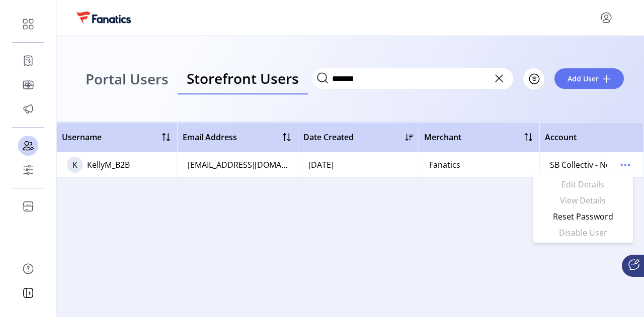
click at [513, 227] on div "Username Email Address Date Created Merchant Account Status K KellyM_B2B kmarti…" at bounding box center [350, 213] width 588 height 183
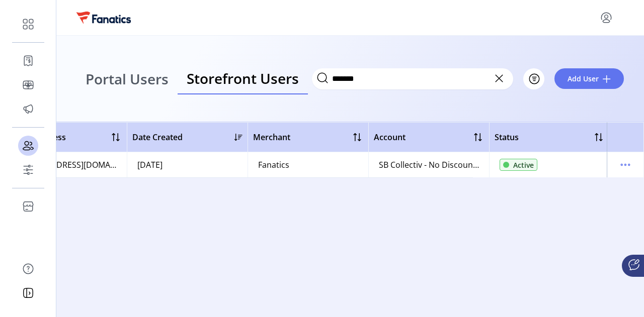
scroll to position [0, 174]
click at [452, 166] on div "SB Collectiv - No Discount (ACH)" at bounding box center [426, 165] width 100 height 12
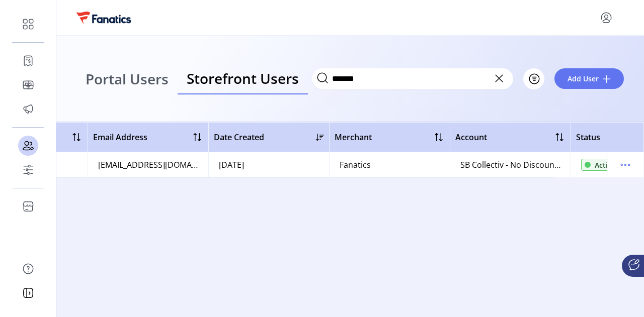
scroll to position [0, 0]
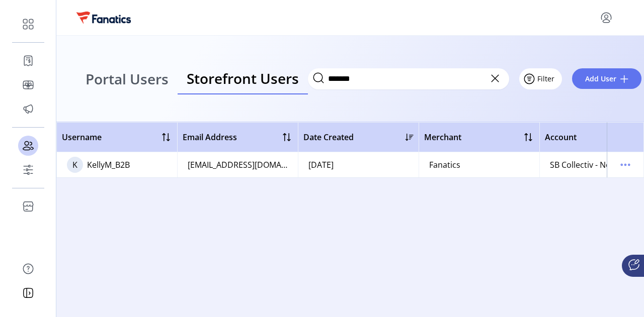
click at [536, 79] on icon "Filter Button" at bounding box center [529, 79] width 16 height 16
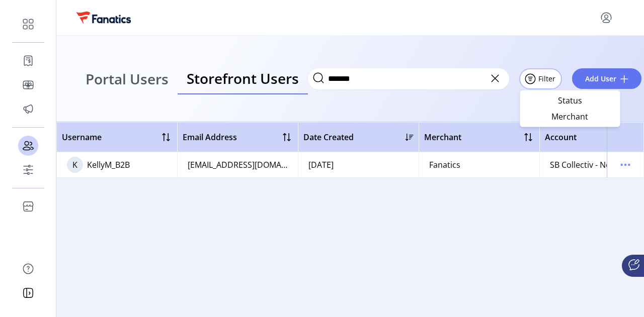
click at [549, 45] on div "Portal Users Storefront Users ******* Filter Add User" at bounding box center [350, 79] width 588 height 87
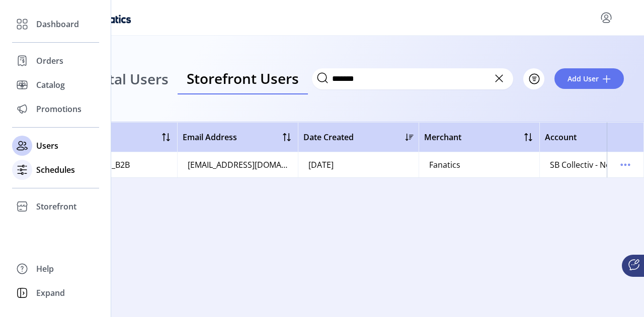
click at [49, 169] on span "Schedules" at bounding box center [55, 170] width 39 height 12
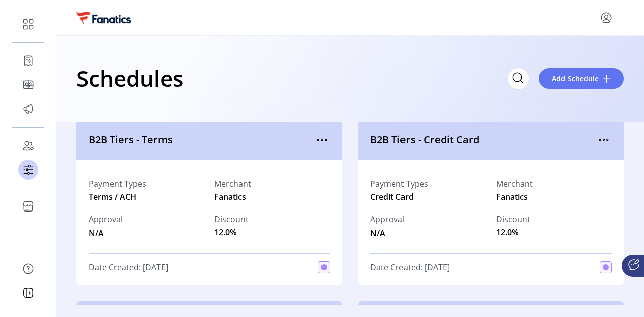
scroll to position [205, 0]
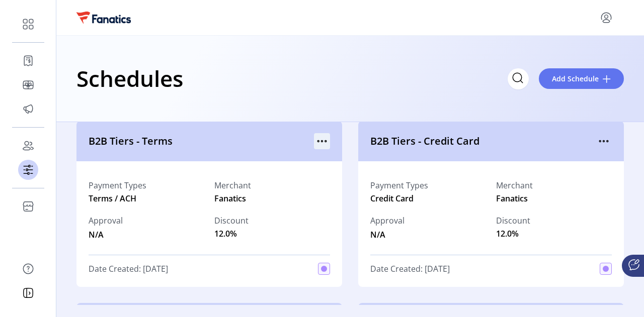
click at [323, 144] on icon "menu" at bounding box center [322, 141] width 16 height 16
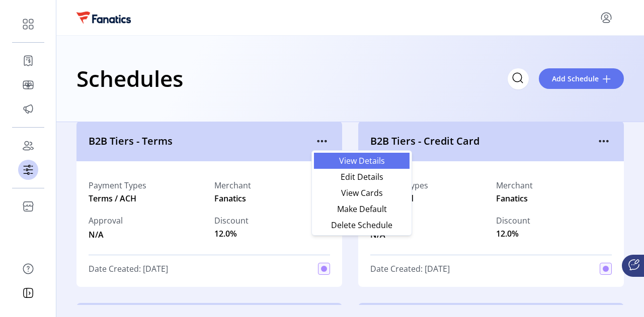
click at [330, 160] on span "View Details" at bounding box center [362, 161] width 84 height 8
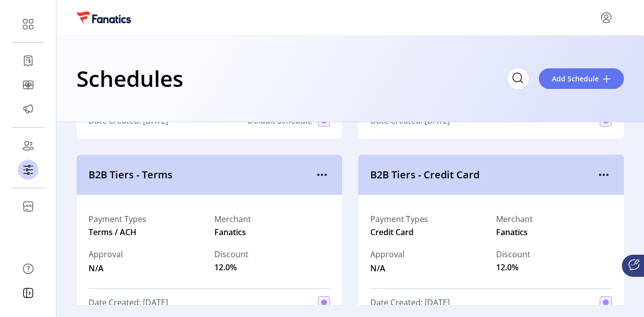
scroll to position [172, 0]
click at [326, 174] on icon "menu" at bounding box center [322, 175] width 16 height 16
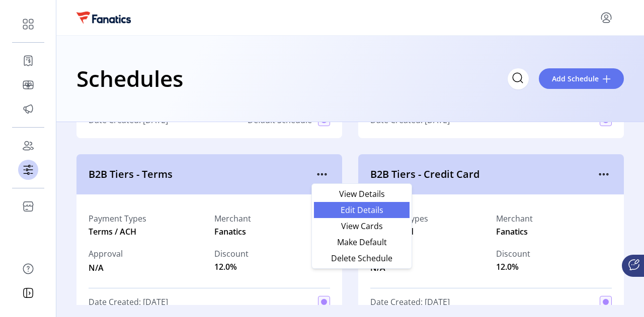
click at [343, 208] on span "Edit Details" at bounding box center [362, 210] width 84 height 8
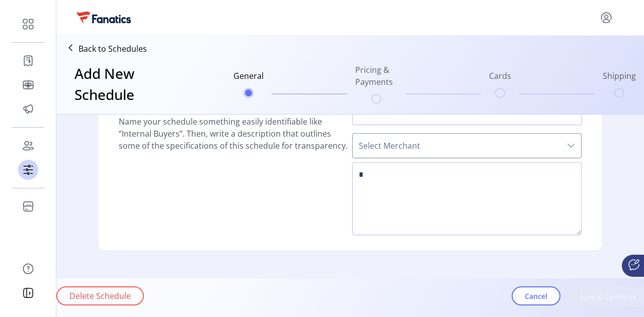
type input "**********"
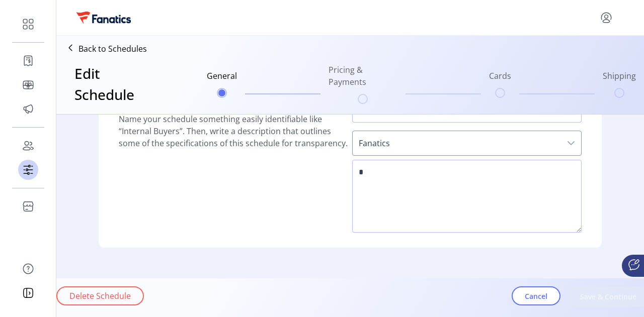
scroll to position [13, 0]
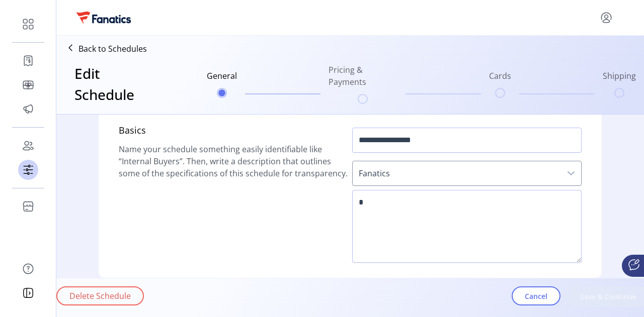
click at [125, 51] on p "Back to Schedules" at bounding box center [112, 49] width 68 height 12
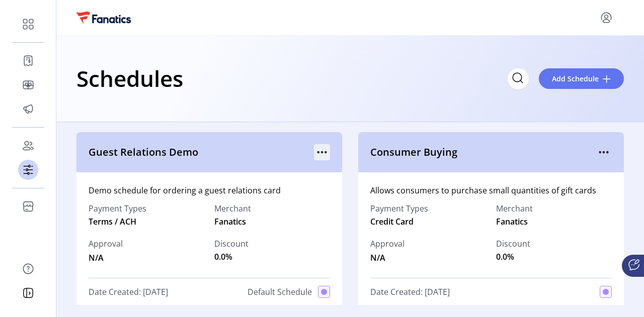
click at [319, 153] on icon "menu" at bounding box center [322, 152] width 16 height 16
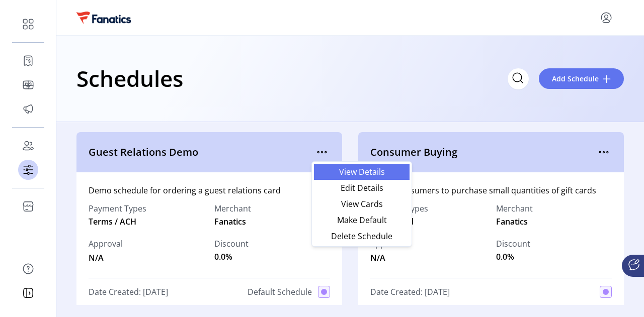
click at [339, 176] on span "View Details" at bounding box center [362, 172] width 84 height 8
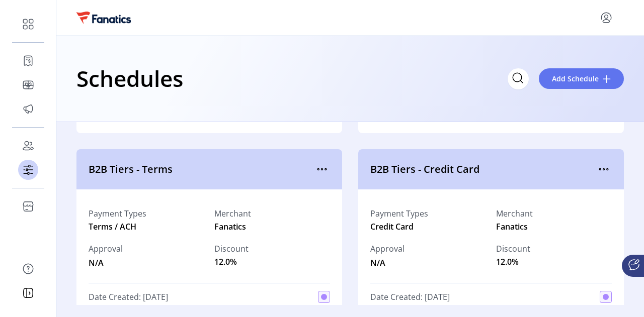
scroll to position [174, 0]
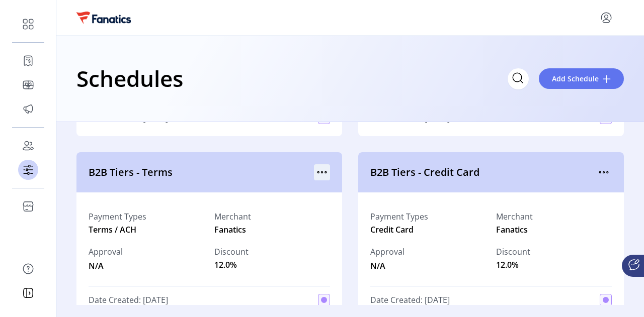
click at [322, 171] on icon "menu" at bounding box center [322, 173] width 16 height 16
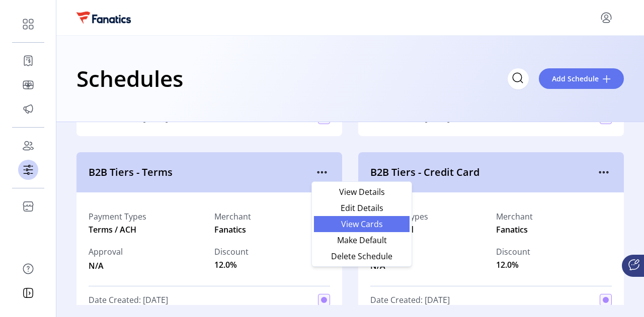
click at [339, 228] on link "View Cards" at bounding box center [362, 224] width 96 height 16
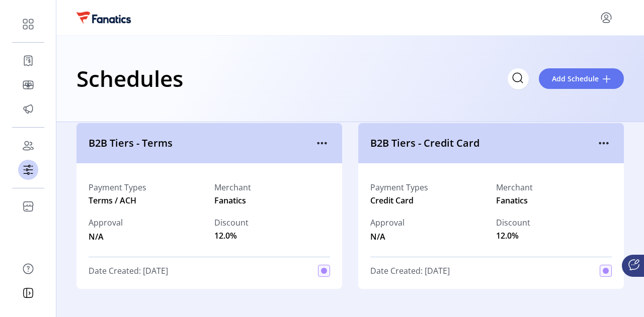
scroll to position [174, 0]
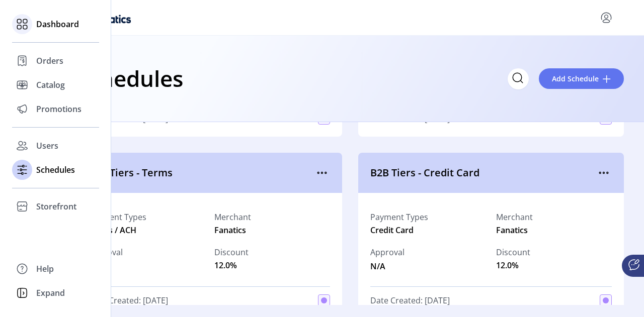
click at [29, 23] on icon at bounding box center [22, 24] width 16 height 16
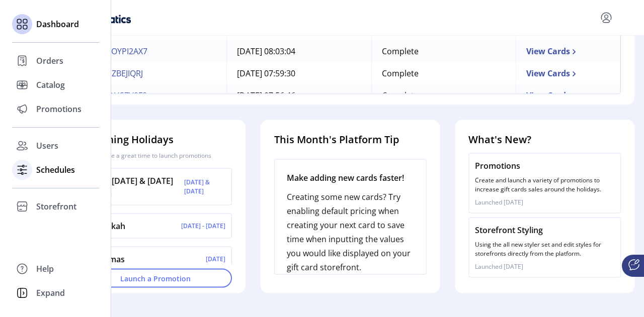
click at [54, 168] on span "Schedules" at bounding box center [55, 170] width 39 height 12
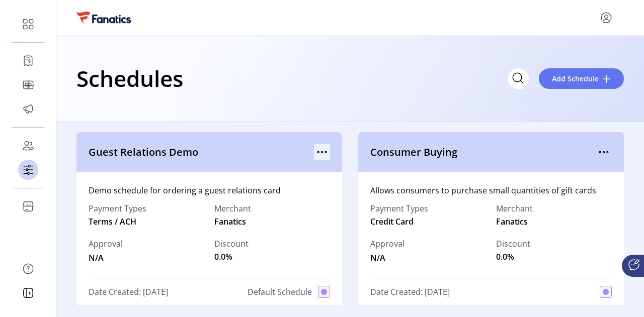
click at [320, 151] on icon "menu" at bounding box center [322, 152] width 16 height 16
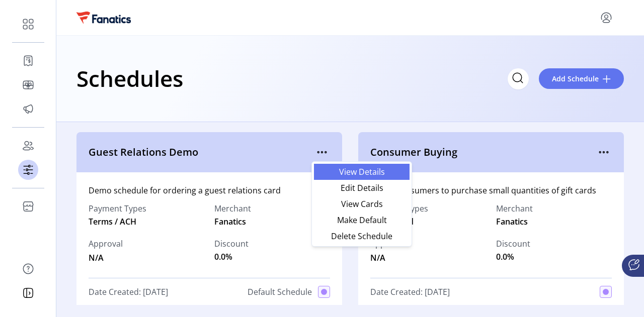
click at [332, 170] on span "View Details" at bounding box center [362, 172] width 84 height 8
